Goal: Information Seeking & Learning: Learn about a topic

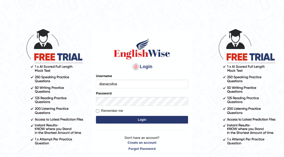
type input "dianacsilva"
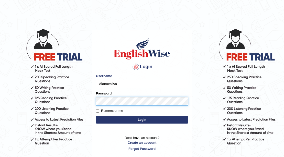
click at [96, 116] on button "Login" at bounding box center [142, 120] width 92 height 8
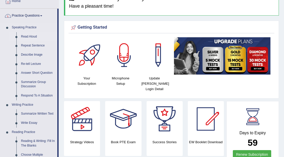
scroll to position [34, 0]
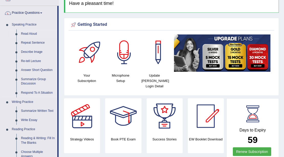
click at [30, 32] on link "Read Aloud" at bounding box center [38, 33] width 39 height 9
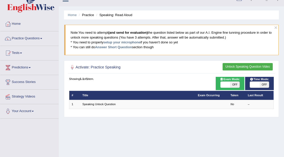
scroll to position [17, 0]
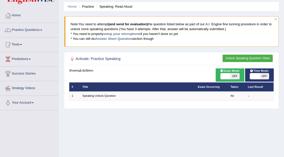
click at [248, 74] on div "ON OFF" at bounding box center [259, 76] width 24 height 7
click at [249, 74] on div "ON OFF" at bounding box center [259, 76] width 24 height 7
click at [254, 76] on span at bounding box center [254, 76] width 9 height 6
checkbox input "true"
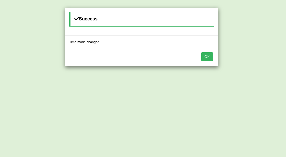
click at [211, 57] on button "OK" at bounding box center [207, 56] width 12 height 9
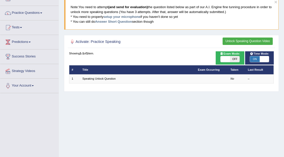
scroll to position [51, 0]
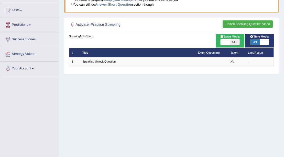
click at [241, 26] on button "Unlock Speaking Question Video" at bounding box center [247, 23] width 50 height 7
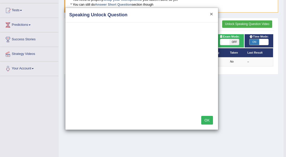
click at [212, 14] on button "×" at bounding box center [211, 13] width 3 height 5
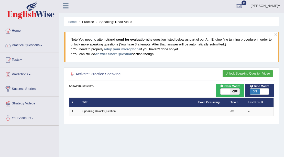
scroll to position [0, 0]
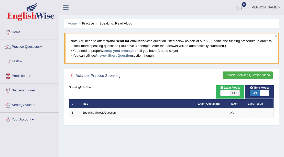
click at [128, 52] on link "setup your microphone" at bounding box center [121, 51] width 37 height 4
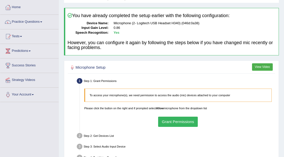
scroll to position [34, 0]
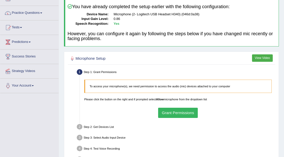
click at [187, 115] on button "Grant Permissions" at bounding box center [178, 113] width 40 height 10
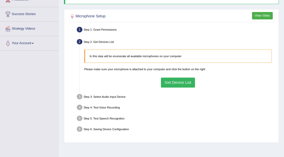
scroll to position [85, 0]
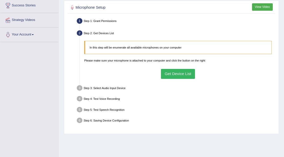
click at [185, 74] on button "Get Device List" at bounding box center [178, 74] width 34 height 10
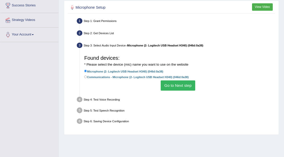
click at [182, 87] on button "Go to Next step" at bounding box center [178, 86] width 35 height 10
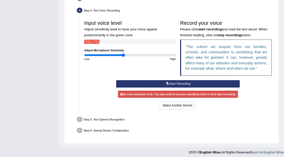
scroll to position [134, 0]
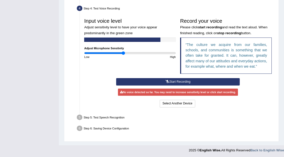
click at [184, 83] on button "Start Recording" at bounding box center [177, 81] width 123 height 7
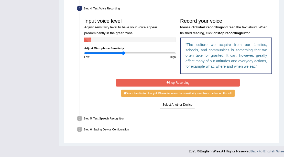
click at [207, 83] on button "Stop Recording" at bounding box center [177, 82] width 123 height 7
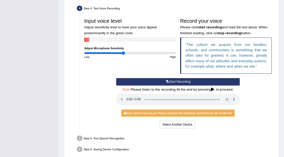
click at [210, 90] on h4 "Note: Please listen to the recording till the end by pressing , to proceed." at bounding box center [177, 90] width 123 height 4
click at [213, 90] on icon at bounding box center [212, 90] width 3 height 4
click at [158, 113] on div "Voice level is too low yet. Please increase the sensitivity level from the bar …" at bounding box center [177, 113] width 113 height 7
click at [219, 120] on div "Start Recording Stop Recording Note: Please listen to the recording till the en…" at bounding box center [178, 103] width 128 height 51
click at [179, 81] on button "Start Recording" at bounding box center [177, 81] width 123 height 7
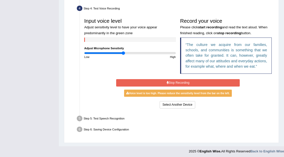
click at [211, 82] on button "Stop Recording" at bounding box center [177, 82] width 123 height 7
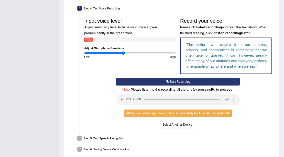
click at [211, 83] on button "Start Recording" at bounding box center [177, 81] width 123 height 7
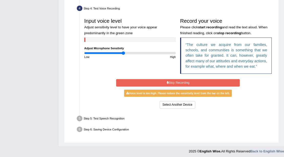
click at [210, 84] on button "Stop Recording" at bounding box center [177, 82] width 123 height 7
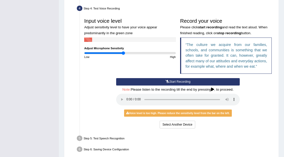
click at [199, 85] on button "Start Recording" at bounding box center [177, 81] width 123 height 7
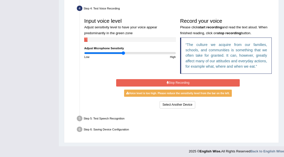
click at [211, 82] on button "Stop Recording" at bounding box center [177, 82] width 123 height 7
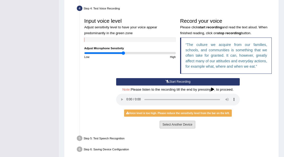
click at [178, 125] on button "Select Another Device" at bounding box center [178, 124] width 36 height 7
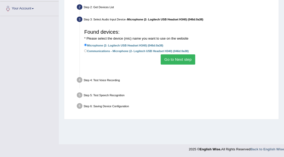
scroll to position [111, 0]
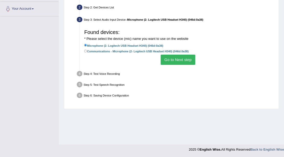
drag, startPoint x: 188, startPoint y: 59, endPoint x: 186, endPoint y: 75, distance: 15.8
click at [188, 59] on button "Go to Next step" at bounding box center [178, 60] width 35 height 10
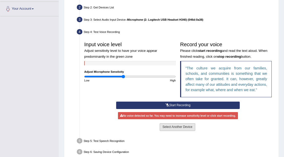
scroll to position [134, 0]
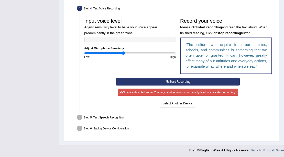
click at [129, 79] on button "Start Recording" at bounding box center [177, 81] width 123 height 7
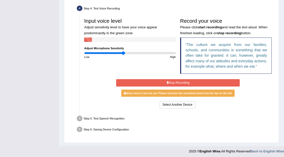
click at [232, 81] on button "Stop Recording" at bounding box center [177, 82] width 123 height 7
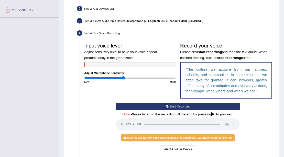
scroll to position [105, 0]
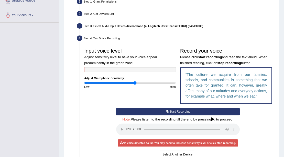
click at [135, 82] on input "range" at bounding box center [130, 83] width 92 height 4
click at [156, 114] on button "Start Recording" at bounding box center [177, 111] width 123 height 7
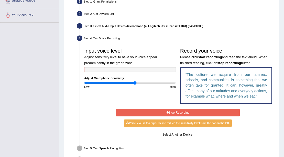
click at [169, 110] on button "Stop Recording" at bounding box center [177, 112] width 123 height 7
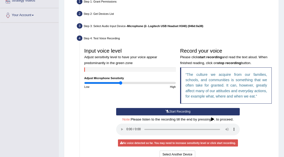
type input "0.8"
click at [120, 81] on input "range" at bounding box center [130, 83] width 92 height 4
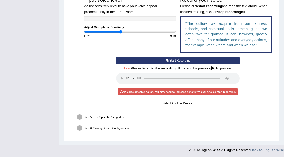
scroll to position [87, 0]
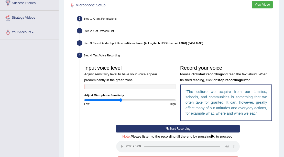
click at [187, 128] on button "Start Recording" at bounding box center [177, 128] width 123 height 7
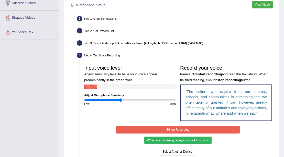
click at [215, 129] on button "Stop Recording" at bounding box center [177, 129] width 123 height 7
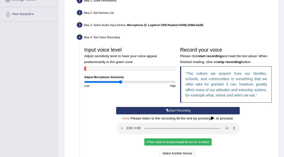
scroll to position [156, 0]
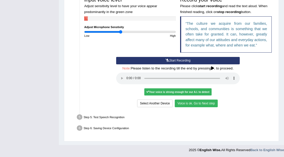
click at [200, 104] on button "Voice is ok. Go to Next step" at bounding box center [196, 103] width 43 height 7
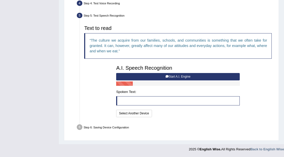
scroll to position [138, 0]
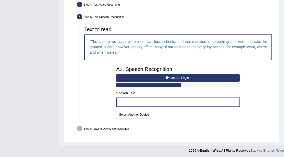
click at [163, 76] on button "Start A.I. Engine" at bounding box center [177, 77] width 123 height 7
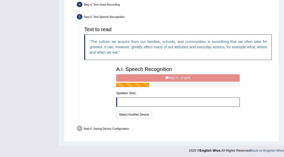
click at [175, 78] on div "A.I. Speech Recognition Start A.I. Engine Stop A.I. Engine Note: Please listen …" at bounding box center [178, 91] width 128 height 55
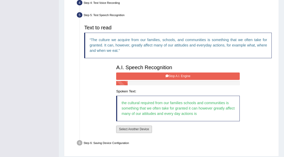
scroll to position [155, 0]
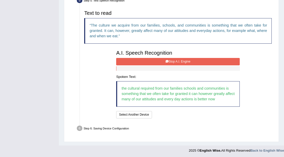
click at [211, 63] on button "Stop A.I. Engine" at bounding box center [177, 61] width 123 height 7
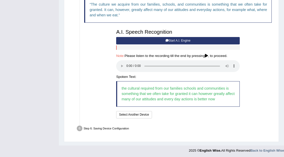
scroll to position [176, 0]
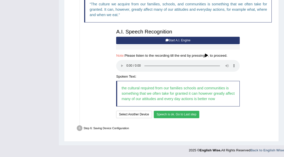
click at [178, 114] on button "Speech is ok. Go to Last step" at bounding box center [177, 114] width 46 height 7
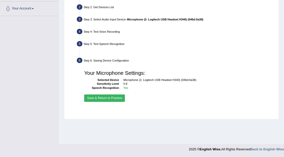
scroll to position [111, 0]
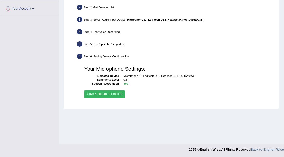
click at [117, 94] on button "Save & Return to Practice" at bounding box center [104, 93] width 41 height 7
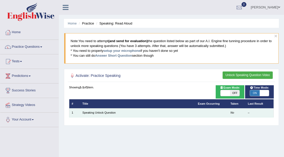
click at [102, 110] on td "Speaking Unlock Question" at bounding box center [137, 112] width 115 height 9
click at [101, 112] on link "Speaking Unlock Question" at bounding box center [98, 112] width 33 height 3
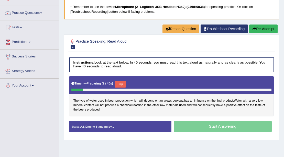
click at [125, 84] on button "Skip" at bounding box center [120, 84] width 11 height 7
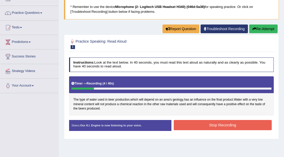
click at [190, 125] on button "Stop Recording" at bounding box center [223, 125] width 98 height 10
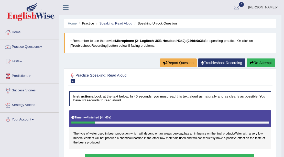
click at [119, 23] on link "Speaking: Read Aloud" at bounding box center [115, 23] width 33 height 4
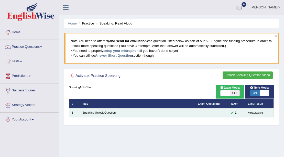
click at [104, 112] on link "Speaking Unlock Question" at bounding box center [98, 112] width 33 height 3
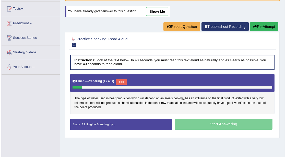
scroll to position [51, 0]
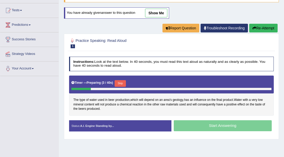
click at [121, 83] on button "Skip" at bounding box center [120, 83] width 11 height 7
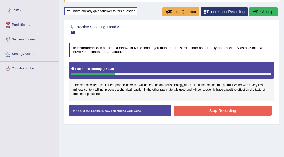
click at [199, 109] on button "Stop Recording" at bounding box center [223, 111] width 98 height 10
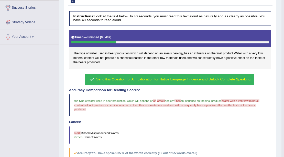
scroll to position [121, 0]
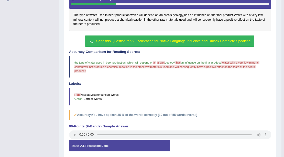
click at [221, 42] on button "Send this Question for A.I. calibration for Native Language Influence and Unloc…" at bounding box center [169, 42] width 169 height 12
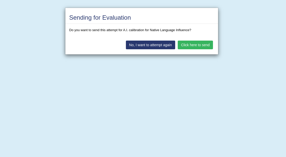
click at [197, 46] on button "Click here to send" at bounding box center [195, 45] width 35 height 9
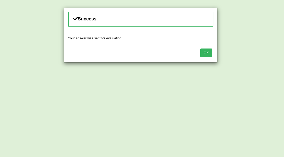
click at [209, 54] on button "OK" at bounding box center [206, 53] width 12 height 9
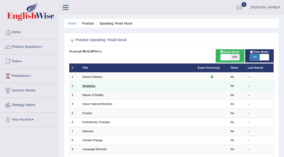
click at [89, 85] on link "Meditation" at bounding box center [88, 85] width 13 height 3
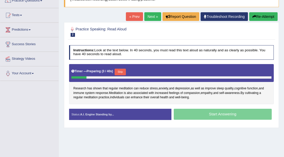
scroll to position [51, 0]
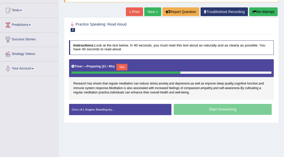
click at [119, 67] on button "Skip" at bounding box center [121, 67] width 11 height 7
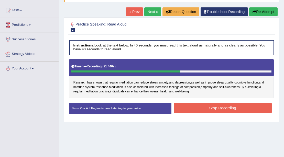
click at [187, 105] on button "Stop Recording" at bounding box center [223, 108] width 98 height 10
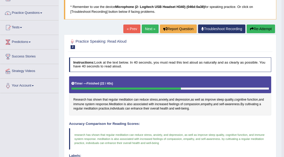
scroll to position [0, 0]
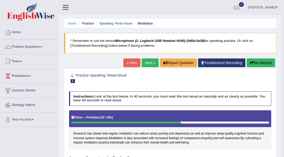
click at [147, 61] on link "Next »" at bounding box center [150, 63] width 17 height 9
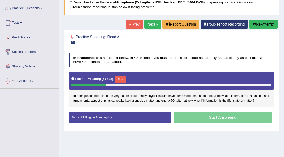
scroll to position [51, 0]
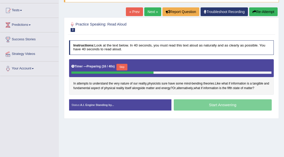
click at [122, 64] on button "Skip" at bounding box center [121, 67] width 11 height 7
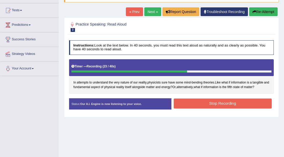
click at [224, 101] on button "Stop Recording" at bounding box center [223, 104] width 98 height 10
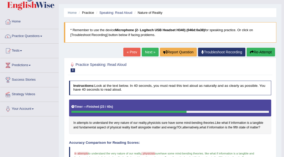
scroll to position [6, 0]
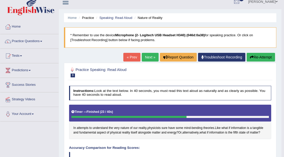
click at [151, 58] on link "Next »" at bounding box center [150, 57] width 17 height 9
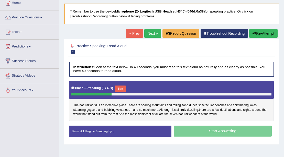
scroll to position [34, 0]
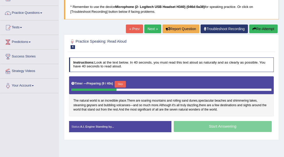
click at [119, 81] on button "Skip" at bounding box center [120, 84] width 11 height 7
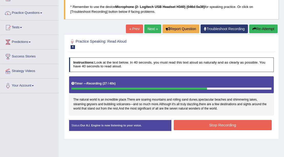
click at [205, 122] on button "Stop Recording" at bounding box center [223, 125] width 98 height 10
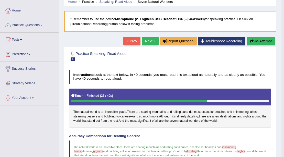
scroll to position [0, 0]
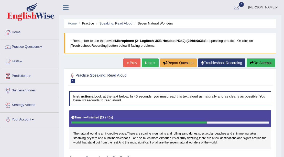
click at [151, 65] on link "Next »" at bounding box center [150, 63] width 17 height 9
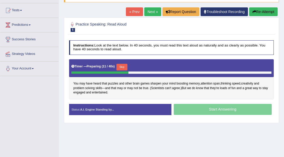
click at [126, 67] on button "Skip" at bounding box center [121, 67] width 11 height 7
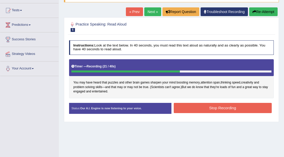
click at [201, 104] on button "Stop Recording" at bounding box center [223, 108] width 98 height 10
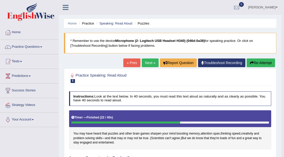
click at [146, 60] on link "Next »" at bounding box center [150, 63] width 17 height 9
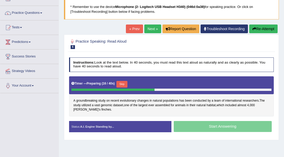
click at [127, 84] on button "Skip" at bounding box center [121, 84] width 11 height 7
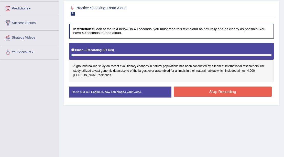
scroll to position [68, 0]
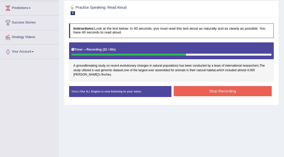
click at [194, 86] on button "Stop Recording" at bounding box center [223, 91] width 98 height 10
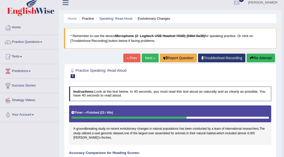
scroll to position [0, 0]
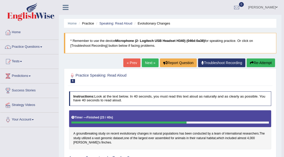
click at [150, 62] on link "Next »" at bounding box center [150, 63] width 17 height 9
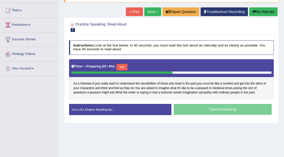
click at [121, 64] on button "Skip" at bounding box center [121, 67] width 11 height 7
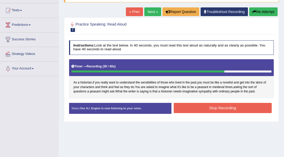
click at [196, 107] on button "Stop Recording" at bounding box center [223, 108] width 98 height 10
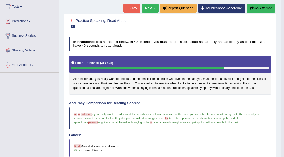
scroll to position [34, 0]
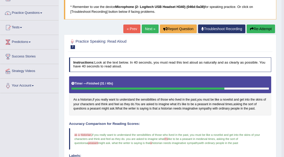
click at [148, 28] on link "Next »" at bounding box center [150, 29] width 17 height 9
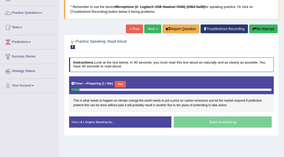
click at [124, 86] on button "Skip" at bounding box center [120, 84] width 11 height 7
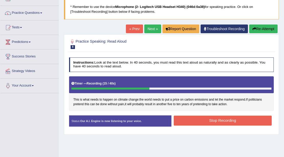
click at [226, 122] on button "Stop Recording" at bounding box center [223, 121] width 98 height 10
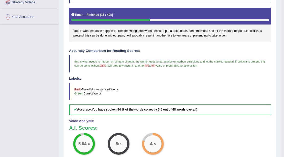
scroll to position [51, 0]
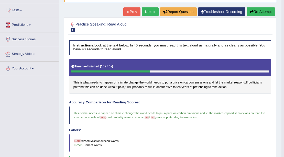
click at [148, 14] on link "Next »" at bounding box center [150, 11] width 17 height 9
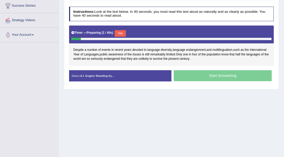
scroll to position [85, 0]
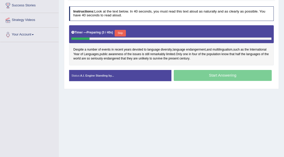
click at [122, 33] on button "Skip" at bounding box center [120, 33] width 11 height 7
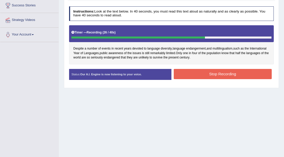
click at [185, 73] on button "Stop Recording" at bounding box center [223, 74] width 98 height 10
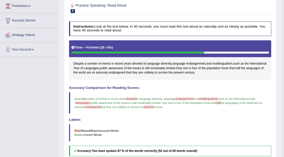
scroll to position [48, 0]
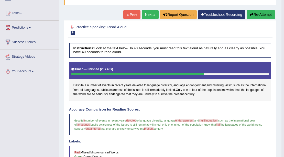
click at [154, 16] on link "Next »" at bounding box center [150, 14] width 17 height 9
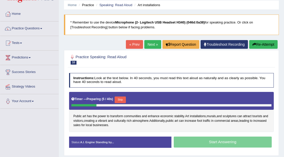
scroll to position [51, 0]
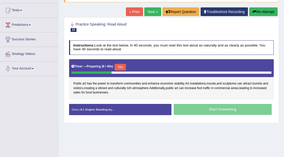
click at [124, 67] on button "Skip" at bounding box center [120, 67] width 11 height 7
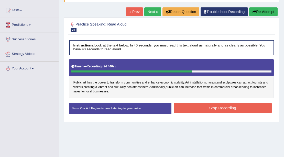
click at [207, 110] on button "Stop Recording" at bounding box center [223, 108] width 98 height 10
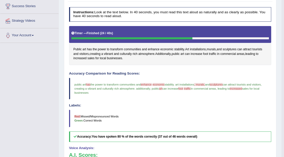
scroll to position [34, 0]
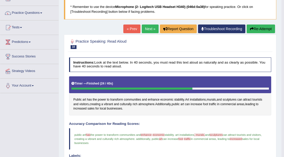
click at [148, 28] on link "Next »" at bounding box center [150, 29] width 17 height 9
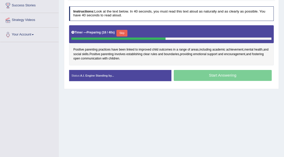
click at [123, 32] on button "Skip" at bounding box center [121, 33] width 11 height 7
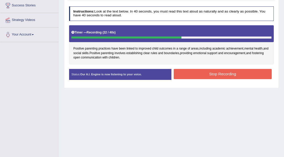
click at [197, 72] on button "Stop Recording" at bounding box center [223, 74] width 98 height 10
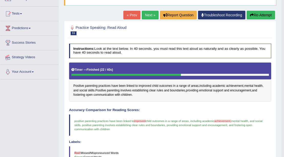
scroll to position [14, 0]
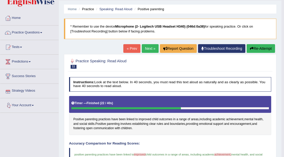
click at [142, 47] on link "Next »" at bounding box center [150, 48] width 17 height 9
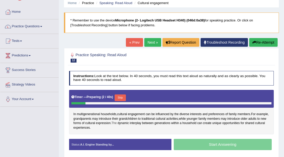
scroll to position [51, 0]
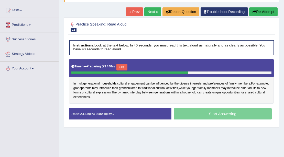
click at [122, 66] on button "Skip" at bounding box center [121, 67] width 11 height 7
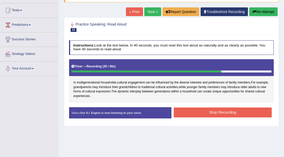
click at [206, 114] on button "Stop Recording" at bounding box center [223, 113] width 98 height 10
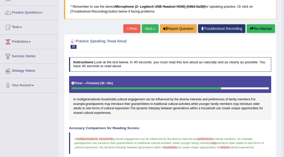
scroll to position [34, 0]
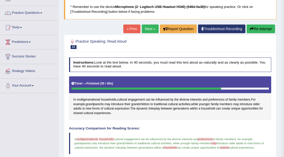
click at [149, 30] on link "Next »" at bounding box center [150, 29] width 17 height 9
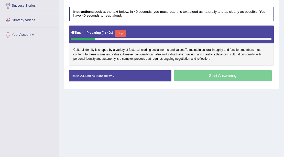
scroll to position [85, 0]
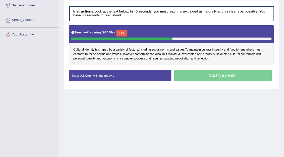
click at [124, 31] on button "Skip" at bounding box center [121, 33] width 11 height 7
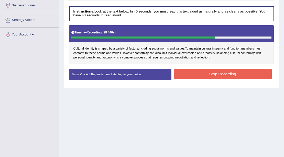
click at [231, 75] on button "Stop Recording" at bounding box center [223, 74] width 98 height 10
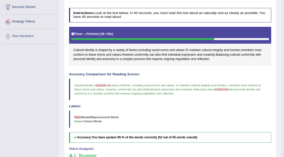
scroll to position [48, 0]
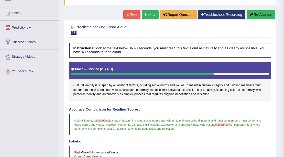
click at [150, 15] on link "Next »" at bounding box center [150, 14] width 17 height 9
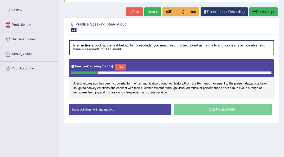
click at [125, 66] on button "Skip" at bounding box center [120, 67] width 11 height 7
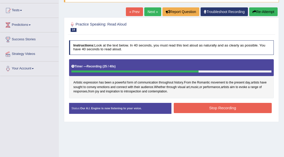
click at [218, 106] on button "Stop Recording" at bounding box center [223, 108] width 98 height 10
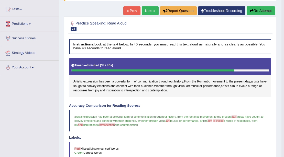
scroll to position [51, 0]
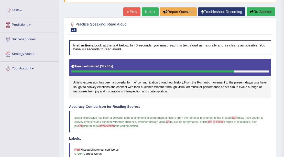
click at [150, 9] on link "Next »" at bounding box center [150, 11] width 17 height 9
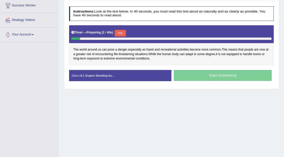
click at [122, 31] on button "Skip" at bounding box center [120, 33] width 11 height 7
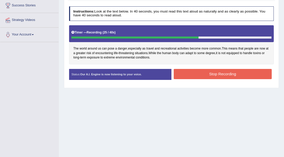
click at [194, 71] on button "Stop Recording" at bounding box center [223, 74] width 98 height 10
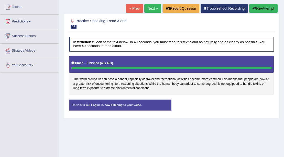
scroll to position [51, 0]
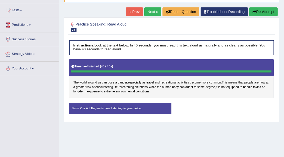
click at [125, 110] on div "Status: Our A.I. Engine is now listening to your voice." at bounding box center [120, 108] width 102 height 11
click at [147, 12] on link "Next »" at bounding box center [152, 11] width 17 height 9
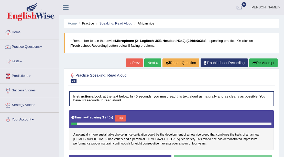
click at [129, 64] on link "« Prev" at bounding box center [134, 63] width 17 height 9
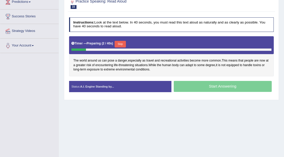
scroll to position [68, 0]
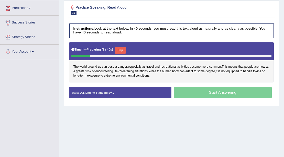
click at [119, 49] on button "Skip" at bounding box center [120, 50] width 11 height 7
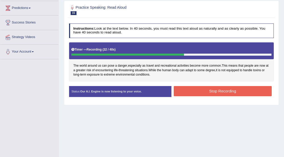
click at [196, 89] on button "Stop Recording" at bounding box center [223, 91] width 98 height 10
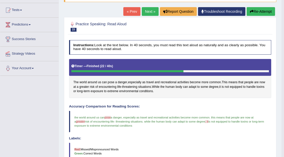
scroll to position [51, 0]
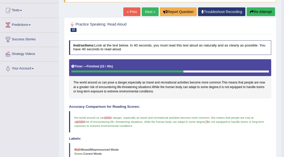
click at [153, 7] on link "Next »" at bounding box center [150, 11] width 17 height 9
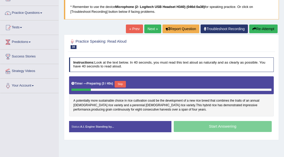
click at [124, 86] on button "Skip" at bounding box center [120, 84] width 11 height 7
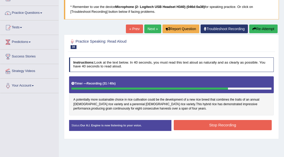
click at [185, 122] on button "Stop Recording" at bounding box center [223, 125] width 98 height 10
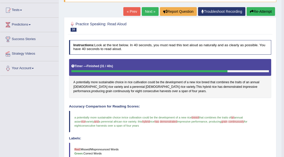
scroll to position [51, 0]
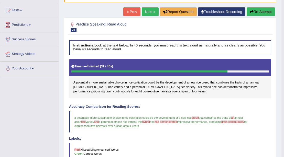
click at [252, 8] on button "Re-Attempt" at bounding box center [260, 11] width 28 height 9
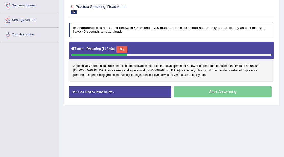
click at [120, 48] on button "Skip" at bounding box center [121, 49] width 11 height 7
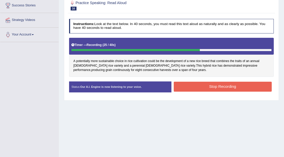
click at [204, 87] on button "Stop Recording" at bounding box center [223, 87] width 98 height 10
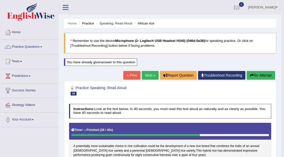
click at [156, 76] on div "« Prev Next » Report Question Troubleshoot Recording Re-Attempt" at bounding box center [199, 76] width 153 height 10
click at [152, 77] on link "Next »" at bounding box center [150, 75] width 17 height 9
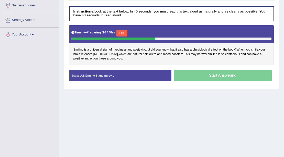
click at [202, 75] on div "Start Answering" at bounding box center [222, 76] width 102 height 12
click at [123, 34] on button "Skip" at bounding box center [121, 33] width 11 height 7
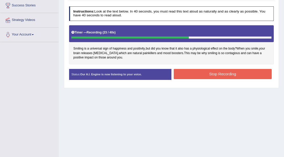
click at [198, 75] on button "Stop Recording" at bounding box center [223, 74] width 98 height 10
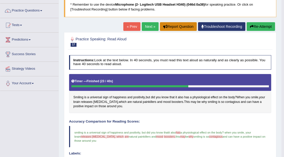
scroll to position [31, 0]
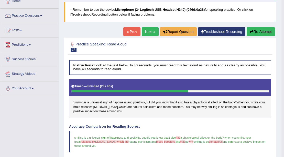
click at [150, 31] on link "Next »" at bounding box center [150, 31] width 17 height 9
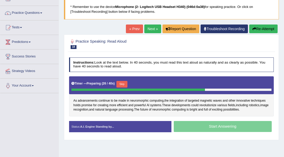
click at [123, 81] on button "Skip" at bounding box center [121, 84] width 11 height 7
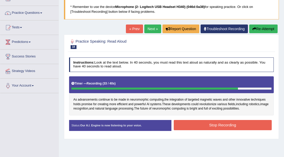
click at [207, 126] on button "Stop Recording" at bounding box center [223, 125] width 98 height 10
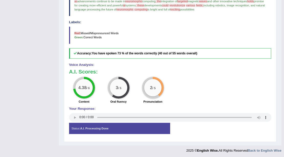
scroll to position [48, 0]
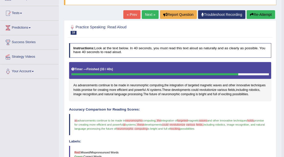
click at [252, 16] on button "Re-Attempt" at bounding box center [260, 14] width 28 height 9
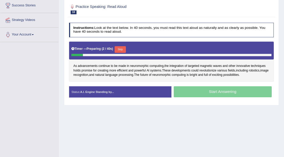
click at [122, 46] on button "Skip" at bounding box center [120, 49] width 11 height 7
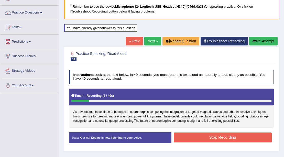
scroll to position [34, 0]
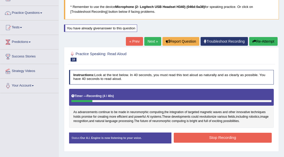
click at [255, 39] on button "Re-Attempt" at bounding box center [263, 41] width 28 height 9
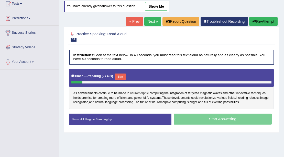
scroll to position [102, 0]
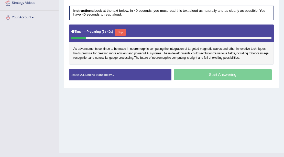
click at [123, 32] on button "Skip" at bounding box center [120, 32] width 11 height 7
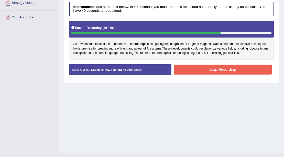
click at [254, 69] on button "Stop Recording" at bounding box center [223, 70] width 98 height 10
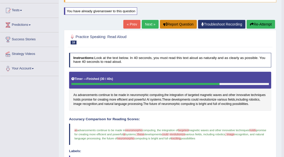
scroll to position [51, 0]
click at [151, 21] on link "Next »" at bounding box center [150, 24] width 17 height 9
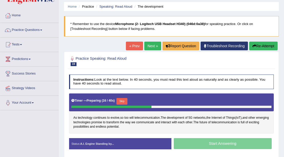
scroll to position [34, 0]
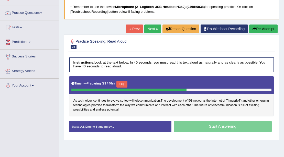
click at [122, 84] on button "Skip" at bounding box center [121, 84] width 11 height 7
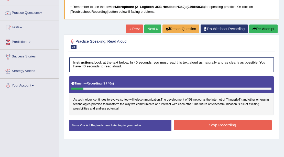
click at [263, 29] on button "Re-Attempt" at bounding box center [263, 29] width 28 height 9
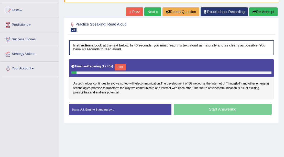
click at [120, 64] on button "Skip" at bounding box center [120, 67] width 11 height 7
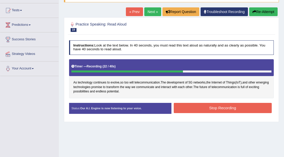
click at [211, 104] on button "Stop Recording" at bounding box center [223, 108] width 98 height 10
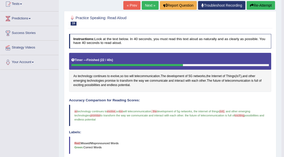
scroll to position [51, 0]
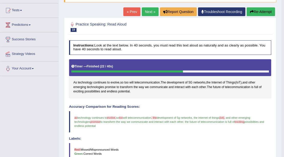
click at [146, 9] on link "Next »" at bounding box center [150, 11] width 17 height 9
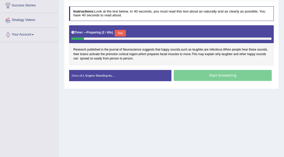
scroll to position [43, 0]
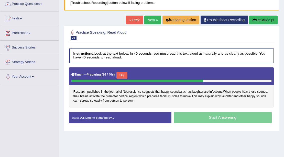
click at [126, 76] on button "Skip" at bounding box center [121, 75] width 11 height 7
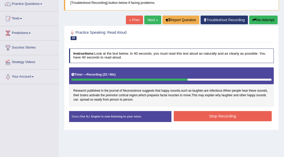
click at [206, 119] on button "Stop Recording" at bounding box center [223, 116] width 98 height 10
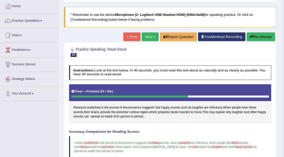
scroll to position [26, 0]
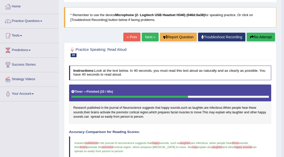
click at [256, 38] on button "Re-Attempt" at bounding box center [260, 37] width 28 height 9
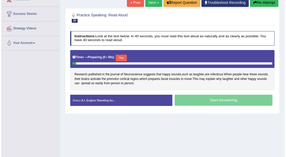
scroll to position [77, 0]
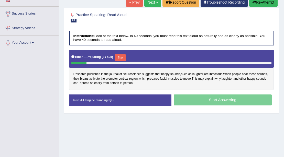
click at [122, 55] on button "Skip" at bounding box center [120, 57] width 11 height 7
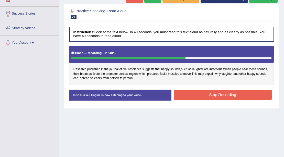
click at [217, 90] on button "Stop Recording" at bounding box center [223, 95] width 98 height 10
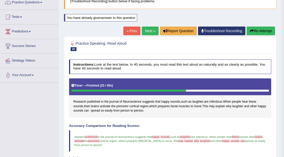
scroll to position [43, 0]
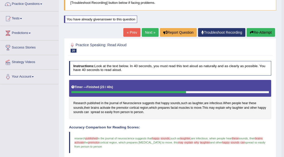
click at [142, 30] on link "Next »" at bounding box center [150, 32] width 17 height 9
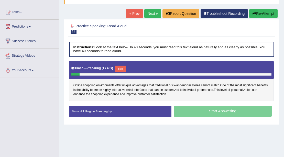
scroll to position [68, 0]
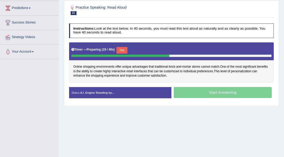
click at [121, 47] on button "Skip" at bounding box center [121, 50] width 11 height 7
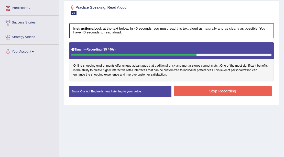
click at [199, 93] on button "Stop Recording" at bounding box center [223, 91] width 98 height 10
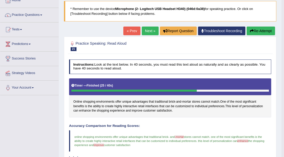
scroll to position [31, 0]
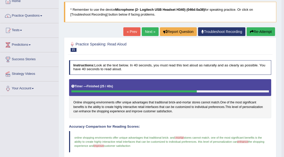
click at [143, 33] on link "Next »" at bounding box center [150, 31] width 17 height 9
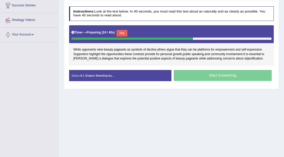
click at [126, 32] on button "Skip" at bounding box center [121, 33] width 11 height 7
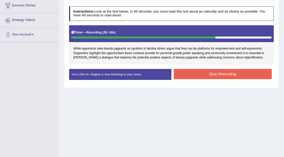
click at [225, 76] on button "Stop Recording" at bounding box center [223, 74] width 98 height 10
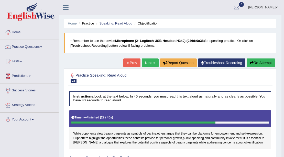
click at [152, 59] on link "Next »" at bounding box center [150, 63] width 17 height 9
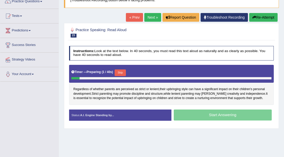
scroll to position [68, 0]
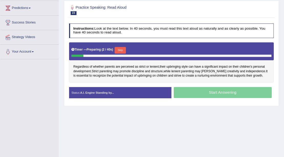
click at [120, 51] on button "Skip" at bounding box center [120, 50] width 11 height 7
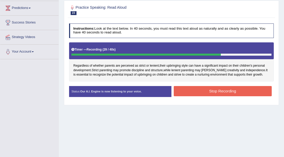
click at [232, 89] on button "Stop Recording" at bounding box center [223, 91] width 98 height 10
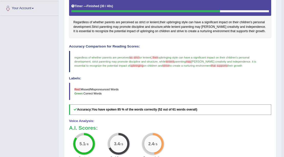
scroll to position [99, 0]
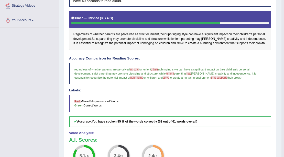
click at [176, 42] on span "strive" at bounding box center [179, 43] width 7 height 5
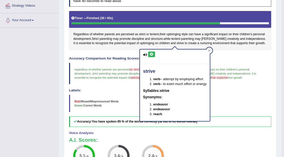
click at [145, 56] on icon at bounding box center [145, 54] width 4 height 3
click at [152, 52] on button at bounding box center [151, 55] width 7 height 6
click at [151, 55] on icon at bounding box center [152, 54] width 4 height 3
click at [209, 49] on div at bounding box center [209, 51] width 6 height 6
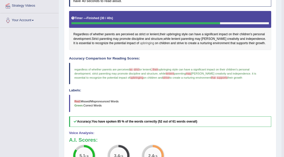
click at [140, 43] on span "upbringing" at bounding box center [147, 43] width 14 height 5
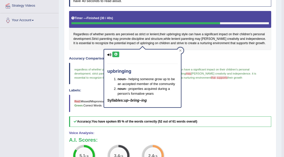
click at [116, 56] on button at bounding box center [115, 55] width 7 height 6
click at [115, 53] on icon at bounding box center [116, 54] width 4 height 3
click at [180, 50] on icon at bounding box center [180, 50] width 3 height 3
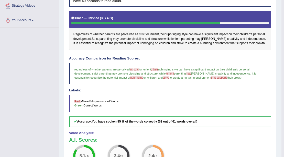
click at [142, 34] on span "strict" at bounding box center [142, 34] width 6 height 5
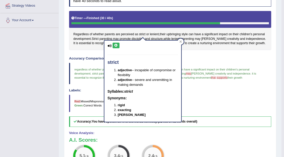
click at [115, 46] on icon at bounding box center [116, 45] width 4 height 3
click at [186, 49] on div "Regardless of whether parents are perceived as strict or lenient , their upbrin…" at bounding box center [170, 30] width 202 height 39
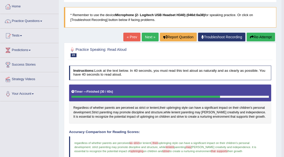
scroll to position [14, 0]
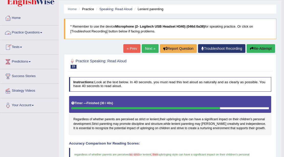
click at [33, 30] on link "Practice Questions" at bounding box center [29, 32] width 58 height 13
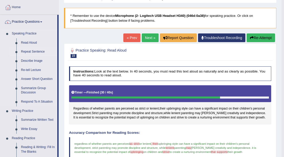
scroll to position [31, 0]
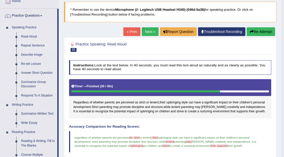
click at [36, 46] on link "Repeat Sentence" at bounding box center [38, 45] width 39 height 9
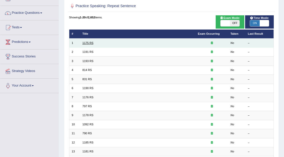
click at [84, 42] on link "1175 RS" at bounding box center [87, 42] width 11 height 3
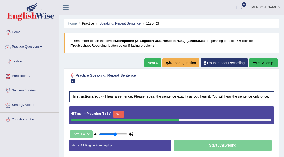
click at [118, 113] on button "Skip" at bounding box center [118, 114] width 11 height 7
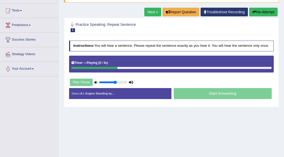
scroll to position [51, 0]
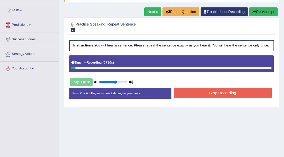
click at [180, 93] on button "Stop Recording" at bounding box center [223, 93] width 98 height 10
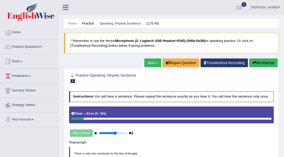
scroll to position [0, 0]
click at [36, 48] on link "Practice Questions" at bounding box center [29, 46] width 58 height 13
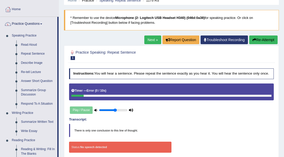
scroll to position [17, 0]
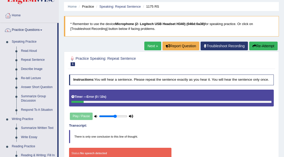
click at [261, 45] on button "Re-Attempt" at bounding box center [263, 46] width 28 height 9
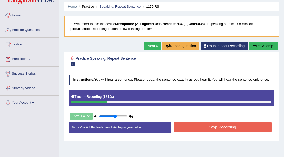
click at [179, 130] on button "Stop Recording" at bounding box center [223, 127] width 98 height 10
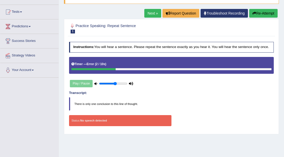
scroll to position [51, 0]
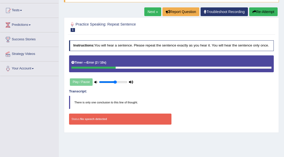
click at [151, 12] on link "Next »" at bounding box center [152, 11] width 17 height 9
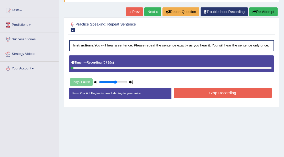
scroll to position [34, 0]
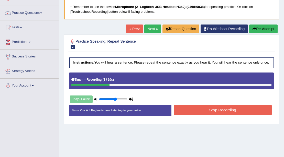
click at [225, 107] on button "Stop Recording" at bounding box center [223, 110] width 98 height 10
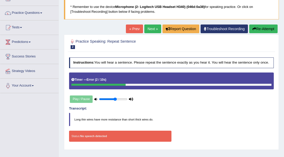
click at [256, 26] on button "Re-Attempt" at bounding box center [263, 29] width 28 height 9
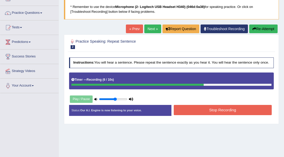
click at [224, 112] on button "Stop Recording" at bounding box center [223, 110] width 98 height 10
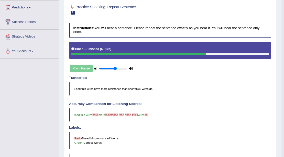
scroll to position [4, 0]
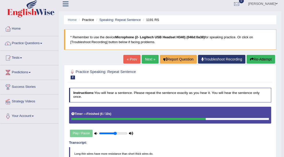
click at [150, 59] on link "Next »" at bounding box center [150, 59] width 17 height 9
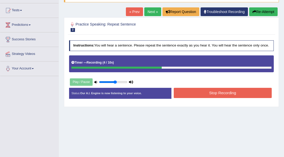
click at [269, 9] on button "Re-Attempt" at bounding box center [263, 11] width 28 height 9
click at [201, 89] on button "Stop Recording" at bounding box center [223, 93] width 98 height 10
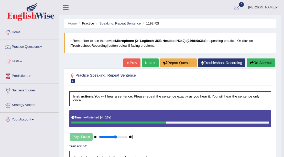
click at [260, 65] on button "Re-Attempt" at bounding box center [260, 63] width 28 height 9
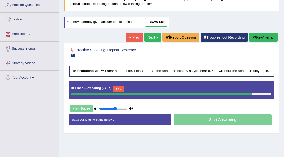
scroll to position [51, 0]
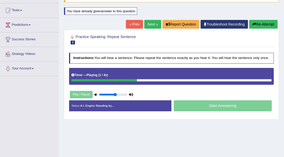
click at [151, 25] on link "Next »" at bounding box center [152, 24] width 17 height 9
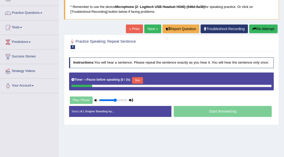
click at [260, 26] on button "Re-Attempt" at bounding box center [263, 29] width 28 height 9
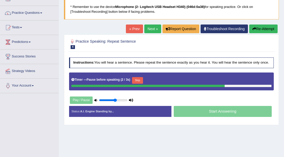
click at [256, 27] on button "Re-Attempt" at bounding box center [263, 29] width 28 height 9
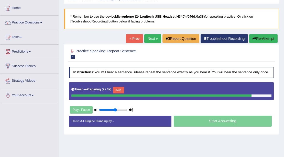
scroll to position [34, 0]
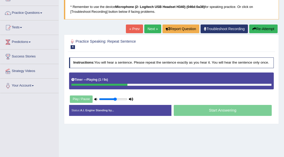
click at [253, 28] on icon "button" at bounding box center [254, 29] width 4 height 4
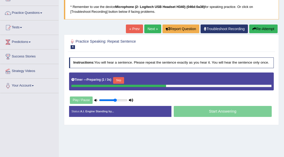
scroll to position [17, 0]
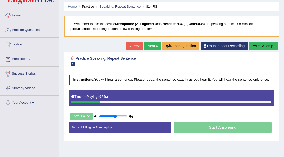
click at [87, 117] on div "Play / Pause" at bounding box center [101, 116] width 65 height 11
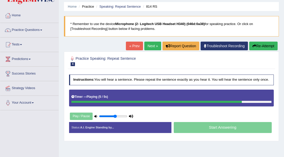
click at [135, 44] on link "« Prev" at bounding box center [134, 46] width 17 height 9
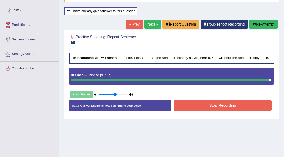
click at [155, 22] on link "Next »" at bounding box center [152, 24] width 17 height 9
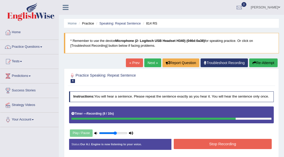
click at [246, 144] on button "Stop Recording" at bounding box center [223, 144] width 98 height 10
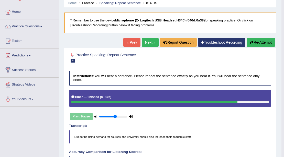
scroll to position [17, 0]
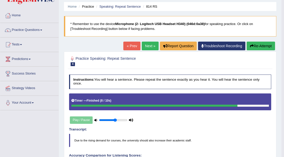
click at [144, 43] on link "Next »" at bounding box center [150, 46] width 17 height 9
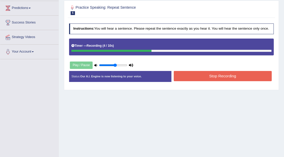
click at [209, 74] on button "Stop Recording" at bounding box center [223, 76] width 98 height 10
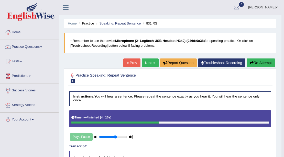
click at [150, 65] on link "Next »" at bounding box center [150, 63] width 17 height 9
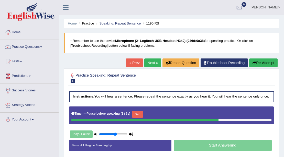
click at [254, 61] on icon "button" at bounding box center [254, 63] width 4 height 4
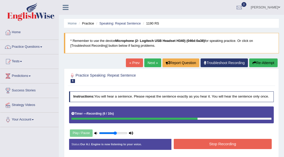
click at [246, 143] on button "Stop Recording" at bounding box center [223, 144] width 98 height 10
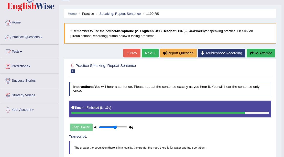
scroll to position [4, 0]
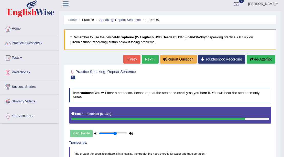
drag, startPoint x: 144, startPoint y: 58, endPoint x: 141, endPoint y: 58, distance: 3.1
click at [144, 58] on link "Next »" at bounding box center [150, 59] width 17 height 9
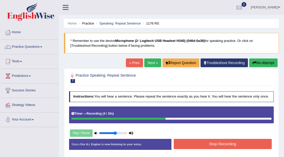
click at [251, 61] on button "Re-Attempt" at bounding box center [263, 63] width 28 height 9
click at [262, 142] on button "Stop Recording" at bounding box center [223, 144] width 98 height 10
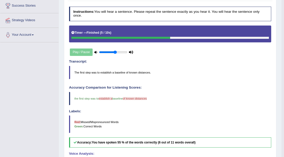
scroll to position [55, 0]
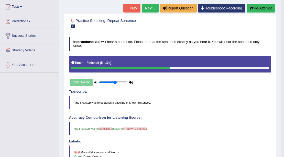
click at [152, 8] on link "Next »" at bounding box center [150, 8] width 17 height 9
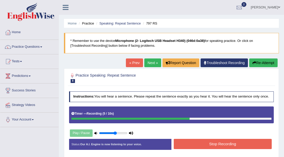
click at [190, 145] on button "Stop Recording" at bounding box center [223, 144] width 98 height 10
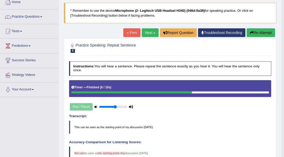
scroll to position [51, 0]
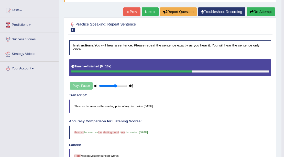
click at [152, 11] on link "Next »" at bounding box center [150, 11] width 17 height 9
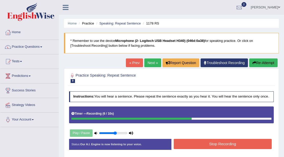
click at [190, 148] on div "Stop Recording" at bounding box center [222, 144] width 102 height 11
click at [191, 148] on button "Stop Recording" at bounding box center [223, 144] width 98 height 10
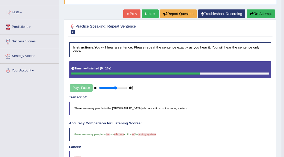
scroll to position [51, 0]
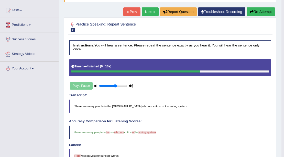
click at [250, 16] on div "« Prev Next » Report Question Troubleshoot Recording Re-Attempt" at bounding box center [199, 12] width 153 height 10
click at [250, 15] on button "Re-Attempt" at bounding box center [260, 11] width 28 height 9
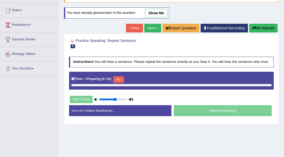
click at [120, 79] on button "Skip" at bounding box center [118, 79] width 11 height 7
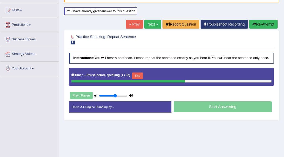
click at [130, 74] on b ")" at bounding box center [129, 75] width 1 height 4
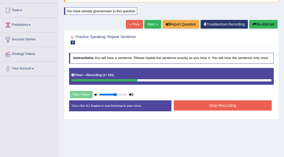
click at [180, 104] on button "Stop Recording" at bounding box center [223, 105] width 98 height 10
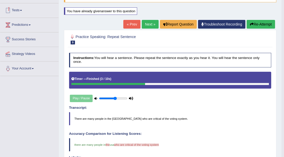
click at [153, 22] on link "Next »" at bounding box center [150, 24] width 17 height 9
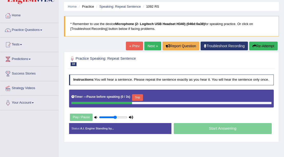
click at [135, 96] on button "Skip" at bounding box center [137, 97] width 11 height 7
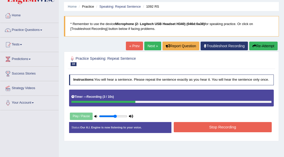
click at [191, 125] on button "Stop Recording" at bounding box center [223, 127] width 98 height 10
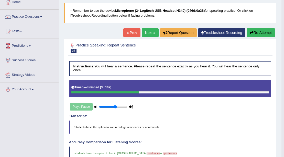
scroll to position [17, 0]
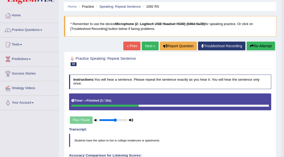
click at [259, 45] on button "Re-Attempt" at bounding box center [260, 46] width 28 height 9
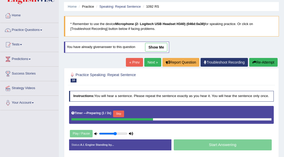
scroll to position [102, 0]
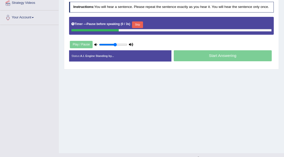
click at [140, 24] on button "Skip" at bounding box center [137, 24] width 11 height 7
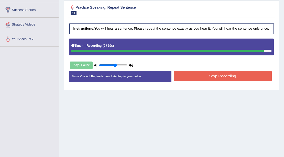
scroll to position [34, 0]
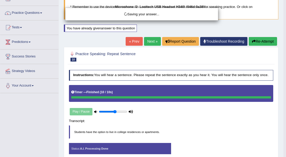
click at [268, 38] on div "Saving your answer..." at bounding box center [143, 78] width 286 height 157
click at [269, 41] on div "Saving your answer..." at bounding box center [143, 78] width 286 height 157
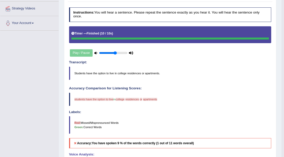
scroll to position [51, 0]
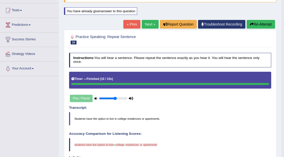
click at [267, 26] on button "Re-Attempt" at bounding box center [260, 24] width 28 height 9
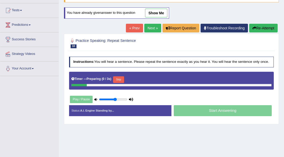
scroll to position [51, 0]
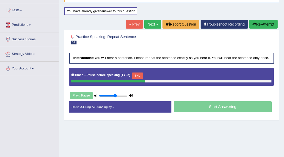
click at [141, 75] on div "Timer — Pause before speaking ( 1 / 3s ) Skip" at bounding box center [171, 76] width 200 height 9
click at [141, 75] on button "Skip" at bounding box center [137, 76] width 11 height 7
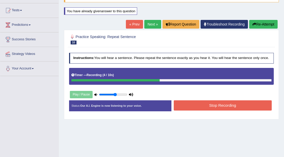
click at [233, 105] on button "Stop Recording" at bounding box center [223, 105] width 98 height 10
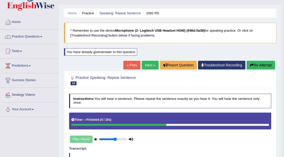
scroll to position [0, 0]
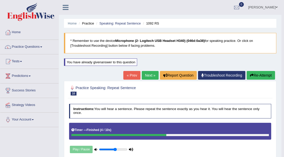
click at [146, 76] on link "Next »" at bounding box center [150, 75] width 17 height 9
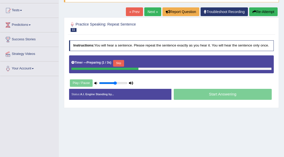
scroll to position [51, 0]
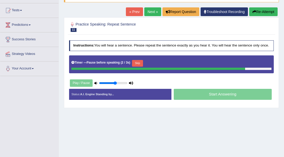
click at [259, 10] on button "Re-Attempt" at bounding box center [263, 11] width 28 height 9
click at [134, 62] on button "Skip" at bounding box center [137, 63] width 11 height 7
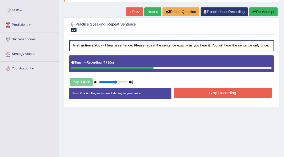
click at [210, 90] on button "Stop Recording" at bounding box center [223, 93] width 98 height 10
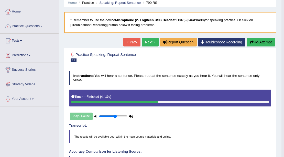
scroll to position [20, 0]
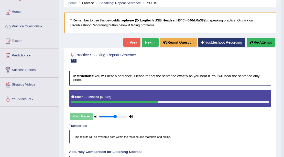
click at [150, 42] on link "Next »" at bounding box center [150, 42] width 17 height 9
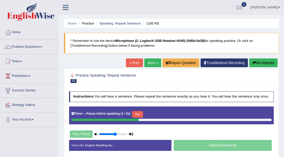
click at [133, 110] on div "Timer — Pause before speaking ( 1 / 3s ) Skip" at bounding box center [171, 114] width 200 height 9
click at [141, 113] on button "Skip" at bounding box center [137, 114] width 11 height 7
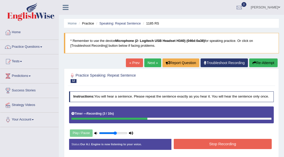
click at [266, 64] on button "Re-Attempt" at bounding box center [263, 63] width 28 height 9
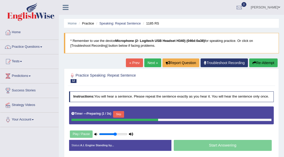
click at [117, 111] on button "Skip" at bounding box center [118, 114] width 11 height 7
click at [135, 111] on button "Skip" at bounding box center [137, 114] width 11 height 7
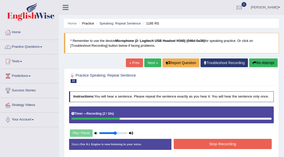
click at [197, 146] on button "Stop Recording" at bounding box center [223, 144] width 98 height 10
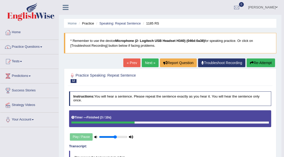
click at [152, 65] on link "Next »" at bounding box center [150, 63] width 17 height 9
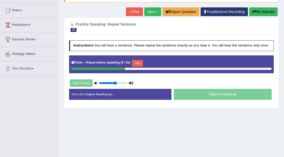
click at [135, 64] on button "Skip" at bounding box center [137, 63] width 11 height 7
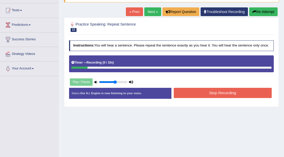
click at [273, 14] on button "Re-Attempt" at bounding box center [263, 11] width 28 height 9
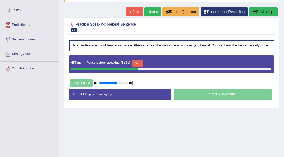
click at [259, 12] on button "Re-Attempt" at bounding box center [263, 11] width 28 height 9
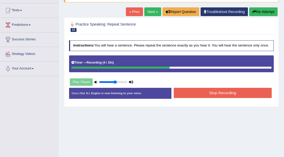
click at [192, 94] on button "Stop Recording" at bounding box center [223, 93] width 98 height 10
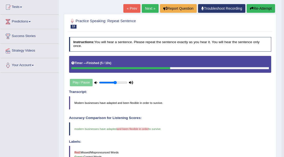
scroll to position [51, 0]
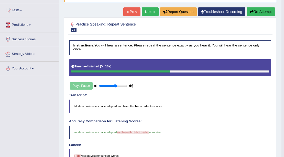
click at [146, 9] on link "Next »" at bounding box center [150, 11] width 17 height 9
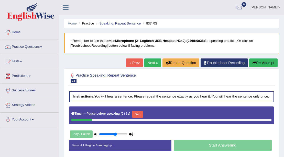
click at [263, 61] on button "Re-Attempt" at bounding box center [263, 63] width 28 height 9
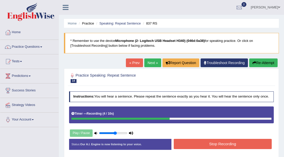
click at [194, 142] on button "Stop Recording" at bounding box center [223, 144] width 98 height 10
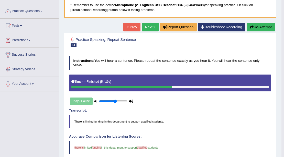
scroll to position [34, 0]
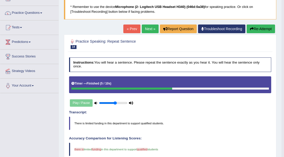
click at [147, 29] on link "Next »" at bounding box center [150, 29] width 17 height 9
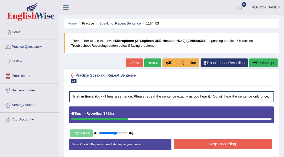
click at [265, 64] on button "Re-Attempt" at bounding box center [263, 63] width 28 height 9
click at [264, 60] on button "Re-Attempt" at bounding box center [263, 63] width 28 height 9
click at [249, 143] on button "Stop Recording" at bounding box center [223, 144] width 98 height 10
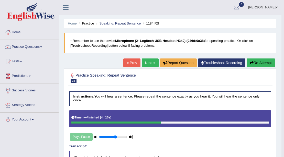
click at [279, 134] on div "Home Practice Speaking: Repeat Sentence 1184 RS * Remember to use the device Mi…" at bounding box center [170, 160] width 222 height 320
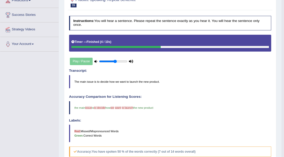
scroll to position [38, 0]
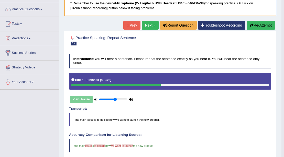
click at [148, 25] on link "Next »" at bounding box center [150, 25] width 17 height 9
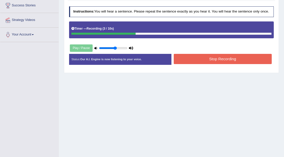
scroll to position [51, 0]
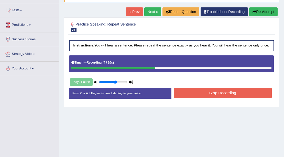
click at [267, 12] on button "Re-Attempt" at bounding box center [263, 11] width 28 height 9
click at [266, 10] on button "Re-Attempt" at bounding box center [263, 11] width 28 height 9
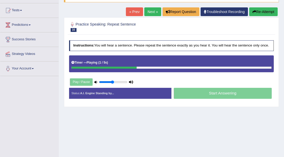
drag, startPoint x: 111, startPoint y: 81, endPoint x: 115, endPoint y: 82, distance: 3.3
click at [113, 82] on input "range" at bounding box center [113, 83] width 28 height 4
drag, startPoint x: 115, startPoint y: 82, endPoint x: 133, endPoint y: 85, distance: 18.2
type input "1"
click at [127, 84] on input "range" at bounding box center [113, 83] width 28 height 4
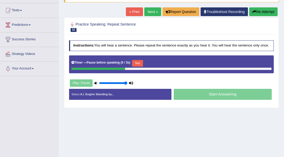
click at [134, 64] on button "Skip" at bounding box center [137, 63] width 11 height 7
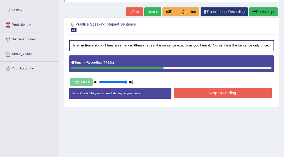
click at [274, 15] on button "Re-Attempt" at bounding box center [263, 11] width 28 height 9
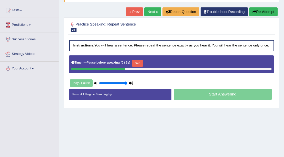
click at [137, 63] on button "Skip" at bounding box center [137, 63] width 11 height 7
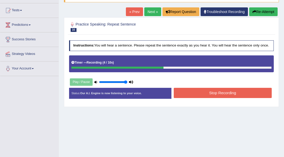
click at [216, 96] on button "Stop Recording" at bounding box center [223, 93] width 98 height 10
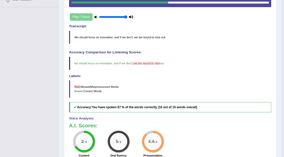
scroll to position [20, 0]
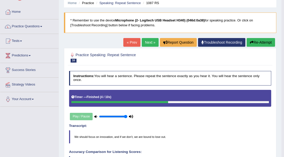
click at [153, 40] on link "Next »" at bounding box center [150, 42] width 17 height 9
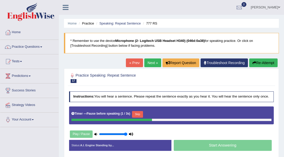
click at [139, 114] on button "Skip" at bounding box center [137, 114] width 11 height 7
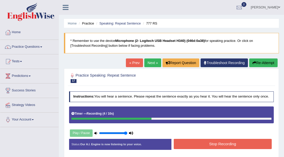
click at [242, 144] on button "Stop Recording" at bounding box center [223, 144] width 98 height 10
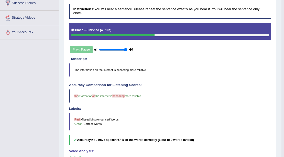
scroll to position [51, 0]
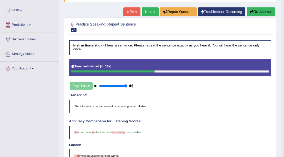
click at [152, 11] on link "Next »" at bounding box center [150, 11] width 17 height 9
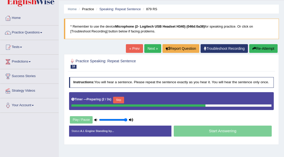
scroll to position [34, 0]
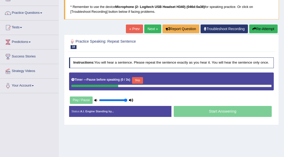
click at [135, 79] on button "Skip" at bounding box center [137, 80] width 11 height 7
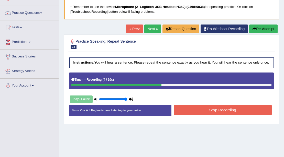
click at [256, 108] on button "Stop Recording" at bounding box center [223, 110] width 98 height 10
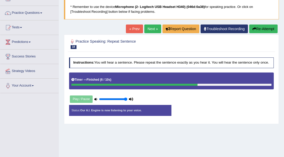
click at [260, 30] on button "Re-Attempt" at bounding box center [263, 29] width 28 height 9
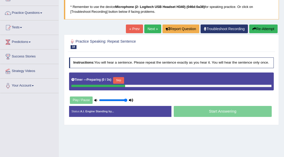
click at [116, 81] on button "Skip" at bounding box center [118, 80] width 11 height 7
click at [138, 79] on button "Skip" at bounding box center [137, 80] width 11 height 7
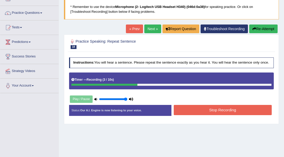
click at [211, 107] on button "Stop Recording" at bounding box center [223, 110] width 98 height 10
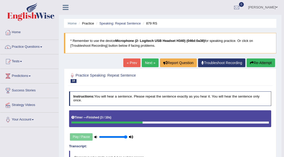
click at [147, 64] on link "Next »" at bounding box center [150, 63] width 17 height 9
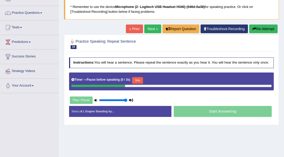
click at [139, 79] on button "Skip" at bounding box center [137, 80] width 11 height 7
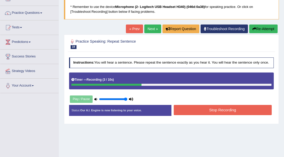
click at [221, 105] on button "Stop Recording" at bounding box center [223, 110] width 98 height 10
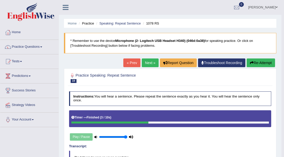
click at [151, 63] on link "Next »" at bounding box center [150, 63] width 17 height 9
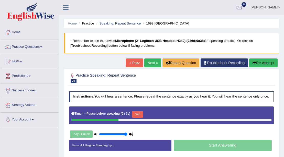
click at [133, 113] on div "Timer — Pause before speaking ( 0 / 3s ) Skip" at bounding box center [171, 114] width 200 height 9
click at [139, 114] on button "Skip" at bounding box center [137, 114] width 11 height 7
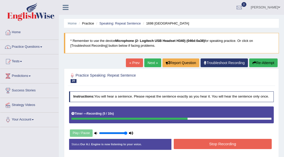
click at [240, 144] on button "Stop Recording" at bounding box center [223, 144] width 98 height 10
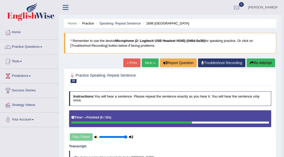
click at [150, 65] on link "Next »" at bounding box center [150, 63] width 17 height 9
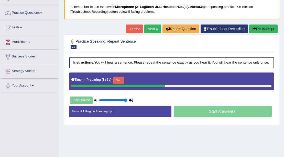
click at [121, 78] on button "Skip" at bounding box center [118, 80] width 11 height 7
click at [259, 28] on button "Re-Attempt" at bounding box center [263, 29] width 28 height 9
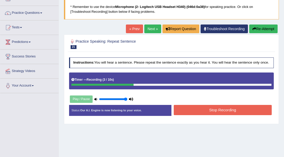
click at [273, 30] on button "Re-Attempt" at bounding box center [263, 29] width 28 height 9
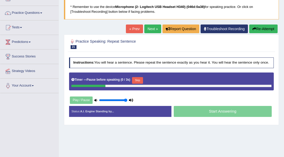
click at [145, 82] on div "Timer — Pause before speaking ( 0 / 3s ) Skip" at bounding box center [171, 80] width 200 height 9
click at [138, 80] on button "Skip" at bounding box center [137, 80] width 11 height 7
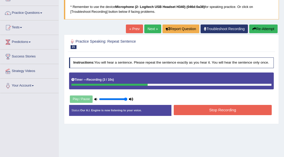
click at [225, 111] on button "Stop Recording" at bounding box center [223, 110] width 98 height 10
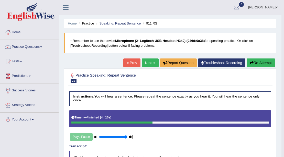
click at [148, 60] on link "Next »" at bounding box center [150, 63] width 17 height 9
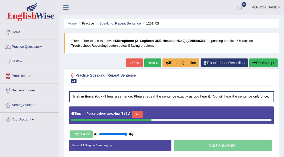
click at [141, 114] on button "Skip" at bounding box center [137, 114] width 11 height 7
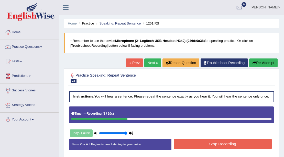
click at [210, 146] on button "Stop Recording" at bounding box center [223, 144] width 98 height 10
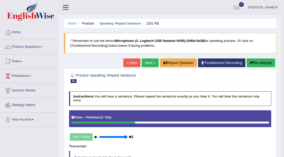
click at [150, 61] on link "Next »" at bounding box center [150, 63] width 17 height 9
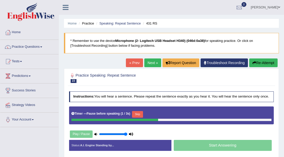
click at [254, 60] on button "Re-Attempt" at bounding box center [263, 63] width 28 height 9
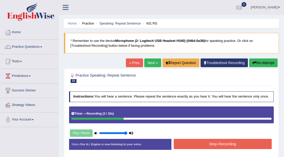
click at [269, 63] on button "Re-Attempt" at bounding box center [263, 63] width 28 height 9
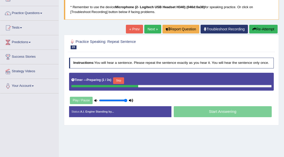
scroll to position [34, 0]
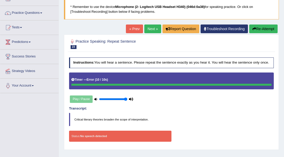
click at [271, 26] on button "Re-Attempt" at bounding box center [263, 29] width 28 height 9
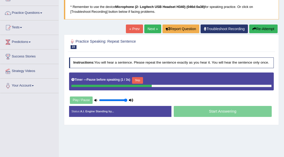
click at [267, 27] on button "Re-Attempt" at bounding box center [263, 29] width 28 height 9
click at [136, 78] on button "Skip" at bounding box center [137, 80] width 11 height 7
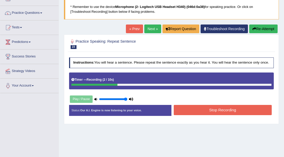
click at [272, 31] on button "Re-Attempt" at bounding box center [263, 29] width 28 height 9
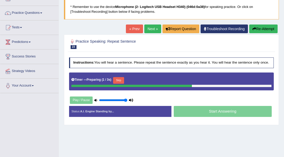
click at [118, 79] on button "Skip" at bounding box center [118, 80] width 11 height 7
click at [141, 79] on button "Skip" at bounding box center [137, 80] width 11 height 7
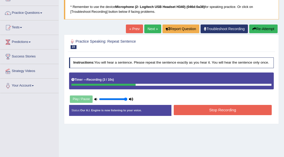
click at [198, 114] on button "Stop Recording" at bounding box center [223, 110] width 98 height 10
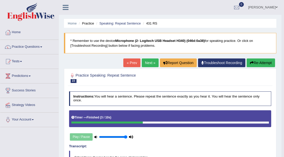
click at [148, 60] on link "Next »" at bounding box center [150, 63] width 17 height 9
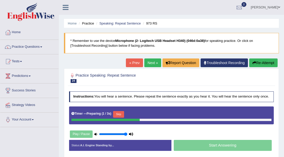
click at [122, 114] on button "Skip" at bounding box center [118, 114] width 11 height 7
click at [271, 59] on button "Re-Attempt" at bounding box center [263, 63] width 28 height 9
click at [121, 111] on button "Skip" at bounding box center [118, 114] width 11 height 7
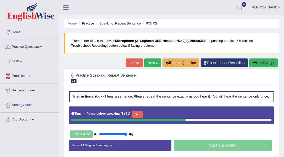
click at [255, 60] on button "Re-Attempt" at bounding box center [263, 63] width 28 height 9
click at [258, 64] on button "Re-Attempt" at bounding box center [263, 63] width 28 height 9
click at [135, 61] on link "« Prev" at bounding box center [134, 63] width 17 height 9
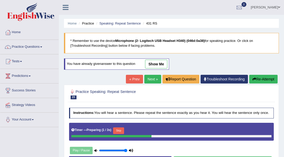
click at [164, 65] on link "show me" at bounding box center [156, 64] width 22 height 9
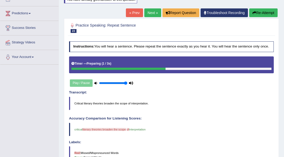
scroll to position [12, 0]
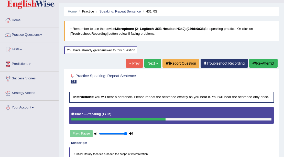
click at [150, 65] on link "Next »" at bounding box center [152, 63] width 17 height 9
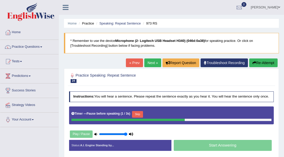
click at [257, 61] on button "Re-Attempt" at bounding box center [263, 63] width 28 height 9
click at [251, 62] on button "Re-Attempt" at bounding box center [263, 63] width 28 height 9
click at [261, 62] on button "Re-Attempt" at bounding box center [263, 63] width 28 height 9
click at [262, 63] on button "Re-Attempt" at bounding box center [263, 63] width 28 height 9
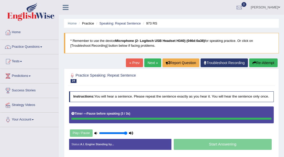
click at [262, 64] on button "Re-Attempt" at bounding box center [263, 63] width 28 height 9
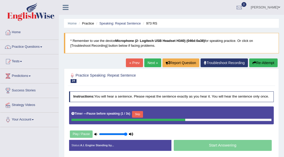
click at [266, 65] on button "Re-Attempt" at bounding box center [263, 63] width 28 height 9
click at [260, 63] on button "Re-Attempt" at bounding box center [263, 63] width 28 height 9
click at [135, 113] on button "Skip" at bounding box center [137, 114] width 11 height 7
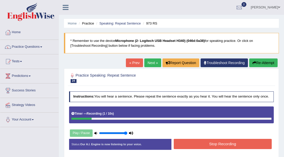
click at [272, 62] on button "Re-Attempt" at bounding box center [263, 63] width 28 height 9
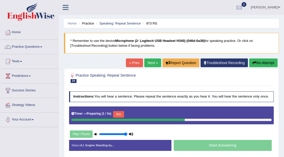
click at [123, 115] on button "Skip" at bounding box center [118, 114] width 11 height 7
click at [262, 61] on button "Re-Attempt" at bounding box center [263, 63] width 28 height 9
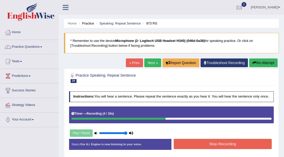
click at [219, 146] on button "Stop Recording" at bounding box center [223, 144] width 98 height 10
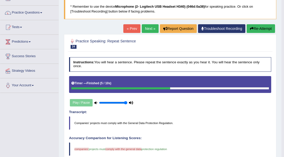
scroll to position [34, 0]
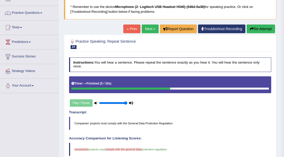
click at [146, 32] on link "Next »" at bounding box center [150, 29] width 17 height 9
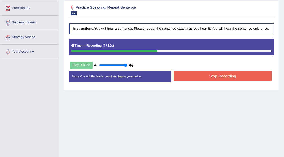
click at [215, 78] on button "Stop Recording" at bounding box center [223, 76] width 98 height 10
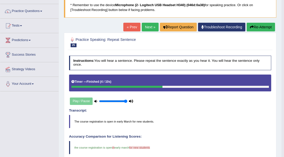
scroll to position [34, 0]
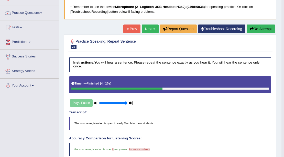
click at [152, 32] on link "Next »" at bounding box center [150, 29] width 17 height 9
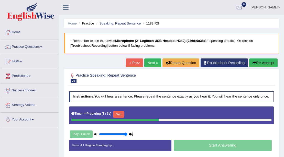
click at [119, 114] on button "Skip" at bounding box center [118, 114] width 11 height 7
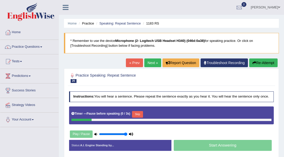
click at [277, 62] on button "Re-Attempt" at bounding box center [263, 63] width 28 height 9
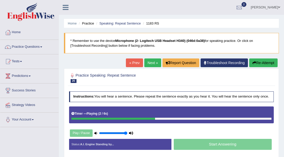
click at [263, 61] on button "Re-Attempt" at bounding box center [263, 63] width 28 height 9
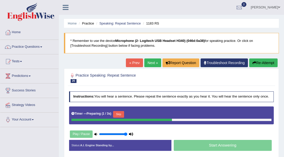
click at [115, 112] on button "Skip" at bounding box center [118, 114] width 11 height 7
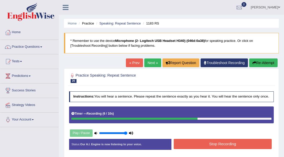
click at [193, 140] on button "Stop Recording" at bounding box center [223, 144] width 98 height 10
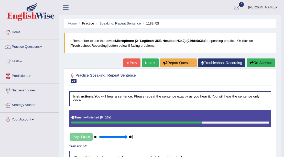
click at [143, 63] on link "Next »" at bounding box center [150, 63] width 17 height 9
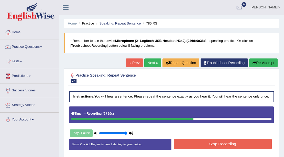
click at [183, 145] on button "Stop Recording" at bounding box center [223, 144] width 98 height 10
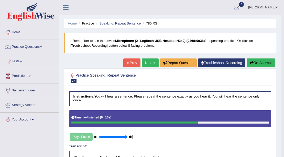
click at [148, 62] on link "Next »" at bounding box center [150, 63] width 17 height 9
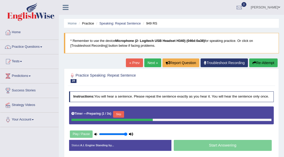
click at [119, 113] on button "Skip" at bounding box center [118, 114] width 11 height 7
click at [141, 113] on button "Skip" at bounding box center [137, 114] width 11 height 7
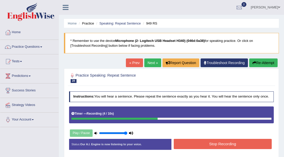
click at [194, 142] on button "Stop Recording" at bounding box center [223, 144] width 98 height 10
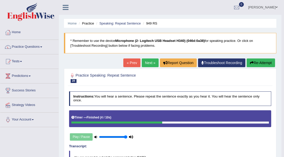
click at [151, 65] on link "Next »" at bounding box center [150, 63] width 17 height 9
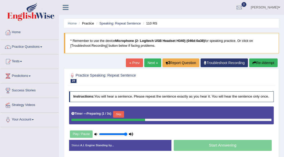
click at [119, 114] on button "Skip" at bounding box center [118, 114] width 11 height 7
click at [135, 112] on button "Skip" at bounding box center [137, 114] width 11 height 7
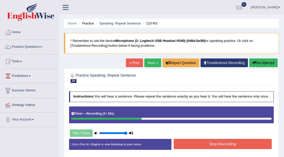
click at [194, 142] on button "Stop Recording" at bounding box center [223, 144] width 98 height 10
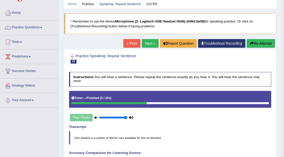
scroll to position [17, 0]
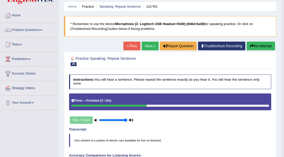
click at [256, 40] on div "Home Practice Speaking: Repeat Sentence 110 RS * Remember to use the device Mic…" at bounding box center [170, 143] width 222 height 320
click at [257, 45] on button "Re-Attempt" at bounding box center [260, 46] width 28 height 9
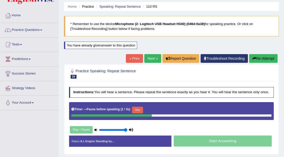
click at [143, 108] on button "Skip" at bounding box center [137, 110] width 11 height 7
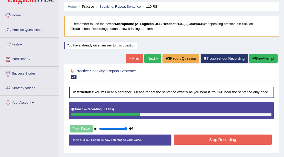
click at [204, 138] on button "Stop Recording" at bounding box center [223, 140] width 98 height 10
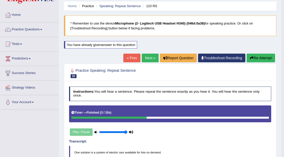
scroll to position [17, 0]
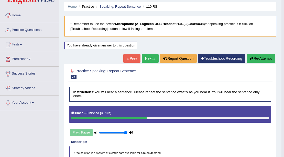
click at [142, 59] on link "Next »" at bounding box center [150, 58] width 17 height 9
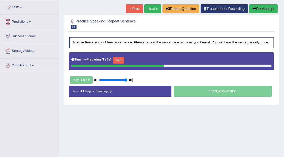
scroll to position [68, 0]
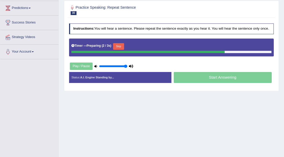
click at [121, 45] on button "Skip" at bounding box center [118, 46] width 11 height 7
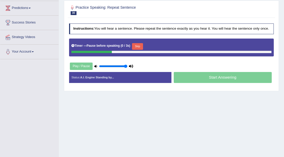
click at [140, 46] on button "Skip" at bounding box center [137, 46] width 11 height 7
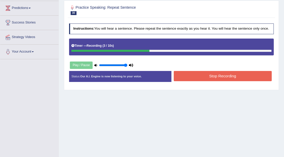
click at [200, 74] on button "Stop Recording" at bounding box center [223, 76] width 98 height 10
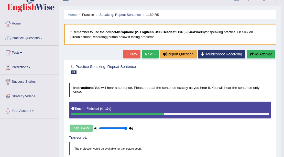
scroll to position [0, 0]
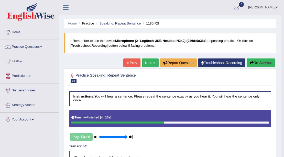
click at [252, 61] on button "Re-Attempt" at bounding box center [260, 63] width 28 height 9
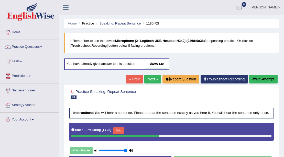
click at [123, 131] on button "Skip" at bounding box center [118, 131] width 11 height 7
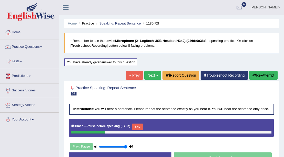
click at [138, 124] on button "Skip" at bounding box center [137, 127] width 11 height 7
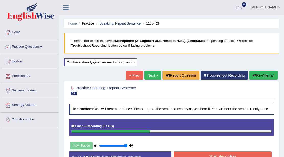
click at [230, 152] on button "Stop Recording" at bounding box center [223, 157] width 98 height 10
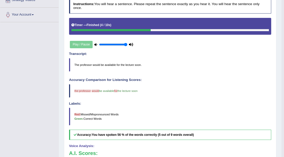
scroll to position [51, 0]
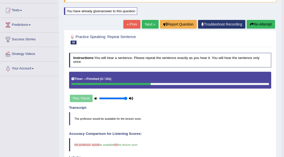
click at [150, 22] on link "Next »" at bounding box center [150, 24] width 17 height 9
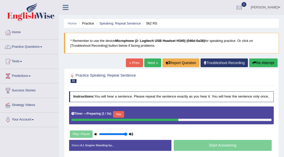
click at [122, 114] on button "Skip" at bounding box center [118, 114] width 11 height 7
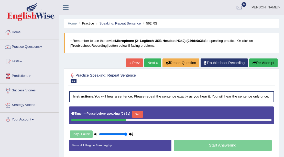
click at [134, 114] on button "Skip" at bounding box center [137, 114] width 11 height 7
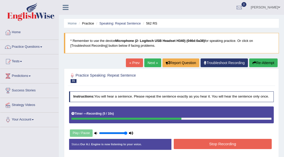
click at [199, 141] on button "Stop Recording" at bounding box center [223, 144] width 98 height 10
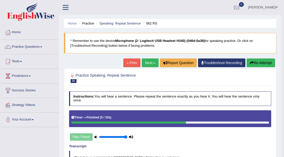
click at [151, 63] on link "Next »" at bounding box center [150, 63] width 17 height 9
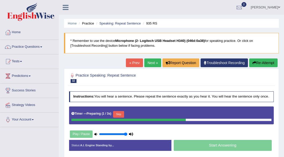
click at [120, 113] on button "Skip" at bounding box center [118, 114] width 11 height 7
click at [258, 65] on button "Re-Attempt" at bounding box center [263, 63] width 28 height 9
click at [139, 115] on button "Skip" at bounding box center [137, 114] width 11 height 7
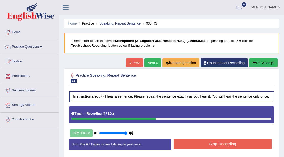
click at [255, 144] on button "Stop Recording" at bounding box center [223, 144] width 98 height 10
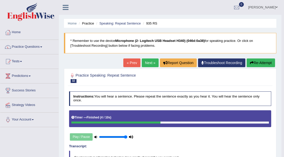
click at [145, 62] on link "Next »" at bounding box center [150, 63] width 17 height 9
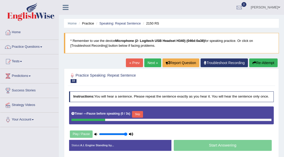
click at [140, 111] on button "Skip" at bounding box center [137, 114] width 11 height 7
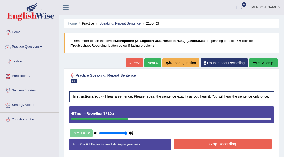
click at [196, 143] on button "Stop Recording" at bounding box center [223, 144] width 98 height 10
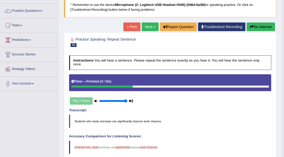
scroll to position [34, 0]
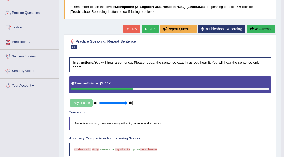
click at [258, 28] on button "Re-Attempt" at bounding box center [260, 29] width 28 height 9
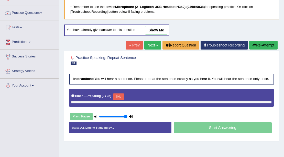
scroll to position [34, 0]
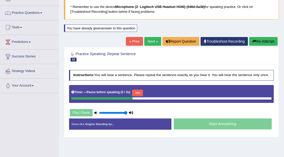
click at [137, 94] on button "Skip" at bounding box center [137, 93] width 11 height 7
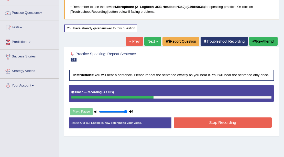
click at [229, 120] on button "Stop Recording" at bounding box center [223, 123] width 98 height 10
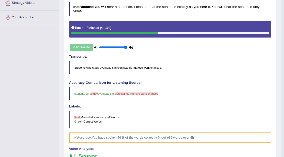
scroll to position [51, 0]
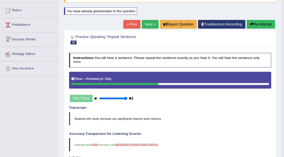
click at [154, 23] on link "Next »" at bounding box center [150, 24] width 17 height 9
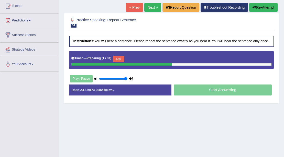
scroll to position [68, 0]
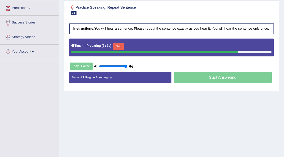
click at [120, 47] on button "Skip" at bounding box center [118, 46] width 11 height 7
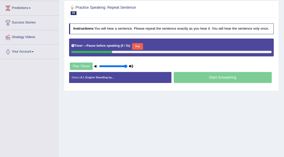
click at [135, 46] on button "Skip" at bounding box center [137, 46] width 11 height 7
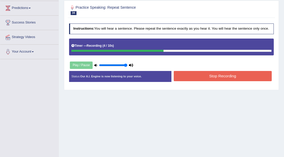
click at [206, 80] on div "Stop Recording" at bounding box center [222, 76] width 102 height 11
click at [203, 76] on button "Stop Recording" at bounding box center [223, 76] width 98 height 10
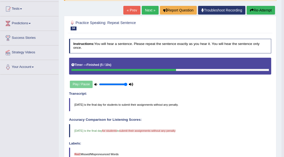
scroll to position [4, 0]
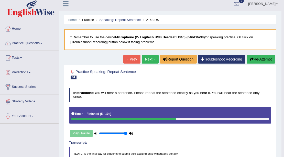
click at [259, 60] on button "Re-Attempt" at bounding box center [260, 59] width 28 height 9
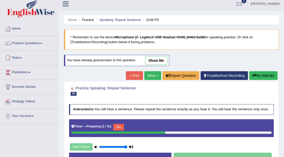
click at [121, 126] on button "Skip" at bounding box center [118, 127] width 11 height 7
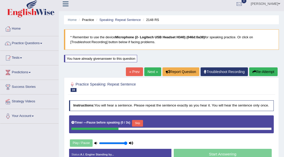
click at [140, 122] on button "Skip" at bounding box center [137, 123] width 11 height 7
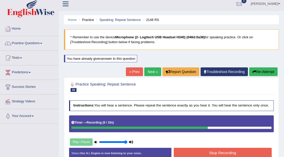
click at [212, 155] on button "Stop Recording" at bounding box center [223, 153] width 98 height 10
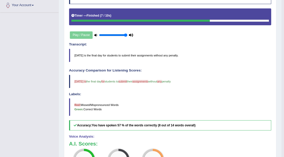
scroll to position [55, 0]
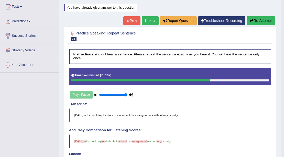
click at [149, 17] on link "Next »" at bounding box center [150, 20] width 17 height 9
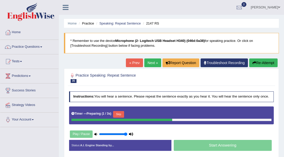
click at [121, 112] on button "Skip" at bounding box center [118, 114] width 11 height 7
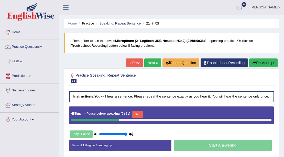
click at [137, 113] on button "Skip" at bounding box center [137, 114] width 11 height 7
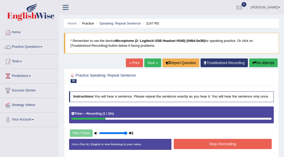
click at [263, 66] on button "Re-Attempt" at bounding box center [263, 63] width 28 height 9
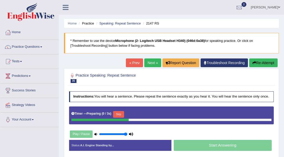
click at [120, 116] on button "Skip" at bounding box center [118, 114] width 11 height 7
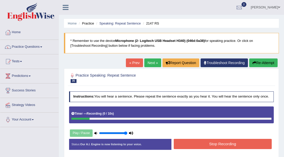
click at [257, 61] on button "Re-Attempt" at bounding box center [263, 63] width 28 height 9
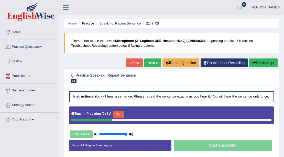
click at [122, 113] on button "Skip" at bounding box center [118, 114] width 11 height 7
click at [138, 113] on button "Skip" at bounding box center [137, 114] width 11 height 7
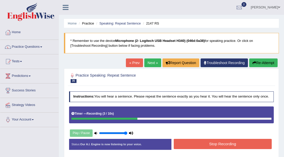
drag, startPoint x: 200, startPoint y: 143, endPoint x: 199, endPoint y: 139, distance: 4.5
click at [200, 143] on button "Stop Recording" at bounding box center [223, 144] width 98 height 10
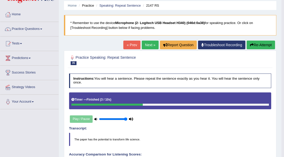
scroll to position [17, 0]
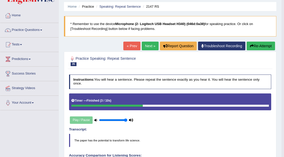
click at [146, 46] on link "Next »" at bounding box center [150, 46] width 17 height 9
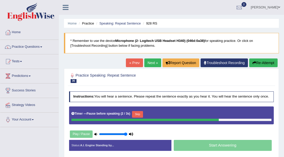
click at [260, 61] on button "Re-Attempt" at bounding box center [263, 63] width 28 height 9
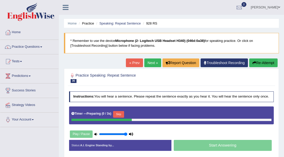
click at [121, 113] on button "Skip" at bounding box center [118, 114] width 11 height 7
click at [135, 111] on button "Skip" at bounding box center [137, 114] width 11 height 7
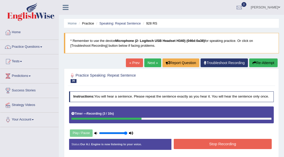
click at [220, 146] on button "Stop Recording" at bounding box center [223, 144] width 98 height 10
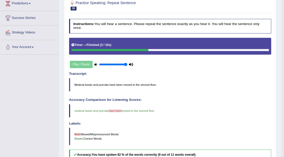
scroll to position [17, 0]
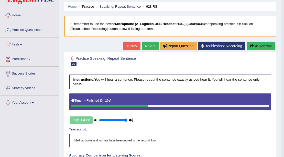
click at [148, 47] on link "Next »" at bounding box center [150, 46] width 17 height 9
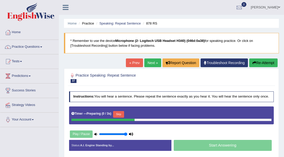
click at [121, 112] on button "Skip" at bounding box center [118, 114] width 11 height 7
click at [134, 113] on button "Skip" at bounding box center [137, 114] width 11 height 7
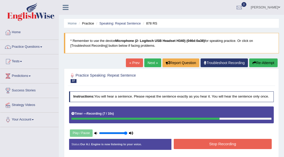
click at [241, 147] on button "Stop Recording" at bounding box center [223, 144] width 98 height 10
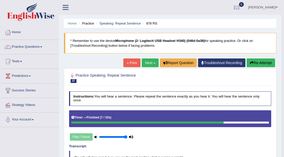
click at [145, 63] on link "Next »" at bounding box center [150, 63] width 17 height 9
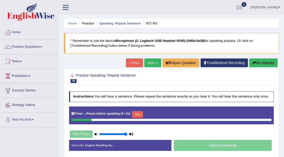
click at [139, 111] on button "Skip" at bounding box center [137, 114] width 11 height 7
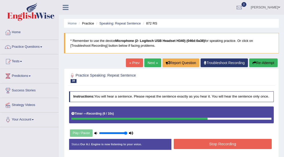
click at [207, 142] on button "Stop Recording" at bounding box center [223, 144] width 98 height 10
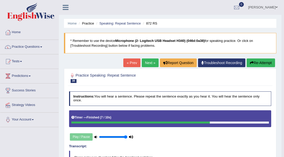
click at [144, 67] on link "Next »" at bounding box center [150, 63] width 17 height 9
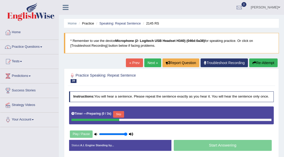
click at [120, 111] on button "Skip" at bounding box center [118, 114] width 11 height 7
click at [138, 116] on button "Skip" at bounding box center [137, 114] width 11 height 7
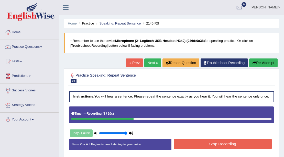
click at [258, 56] on div "Home Practice Speaking: Repeat Sentence 2145 RS * Remember to use the device Mi…" at bounding box center [171, 128] width 225 height 256
click at [258, 65] on button "Re-Attempt" at bounding box center [263, 63] width 28 height 9
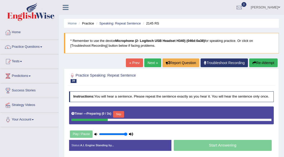
click at [120, 117] on button "Skip" at bounding box center [118, 114] width 11 height 7
click at [139, 115] on button "Skip" at bounding box center [137, 114] width 11 height 7
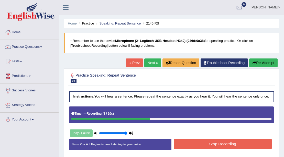
click at [195, 144] on button "Stop Recording" at bounding box center [223, 144] width 98 height 10
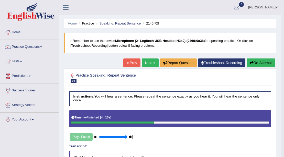
click at [150, 62] on link "Next »" at bounding box center [150, 63] width 17 height 9
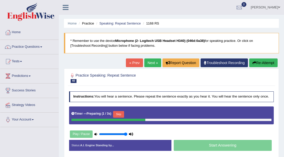
click at [121, 117] on button "Skip" at bounding box center [118, 114] width 11 height 7
click at [142, 111] on button "Skip" at bounding box center [137, 114] width 11 height 7
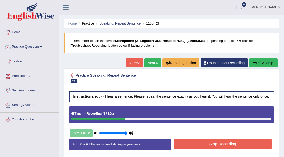
click at [205, 144] on button "Stop Recording" at bounding box center [223, 144] width 98 height 10
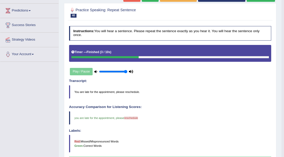
scroll to position [34, 0]
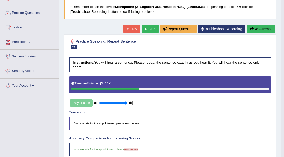
click at [146, 31] on link "Next »" at bounding box center [150, 29] width 17 height 9
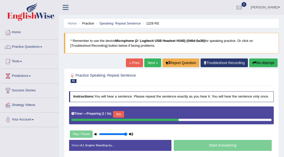
click at [121, 114] on button "Skip" at bounding box center [118, 114] width 11 height 7
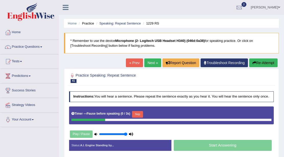
click at [143, 114] on button "Skip" at bounding box center [137, 114] width 11 height 7
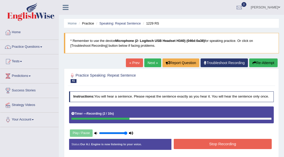
click at [235, 143] on button "Stop Recording" at bounding box center [223, 144] width 98 height 10
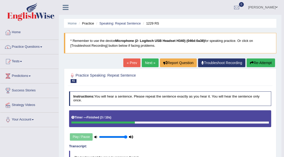
click at [151, 63] on link "Next »" at bounding box center [150, 63] width 17 height 9
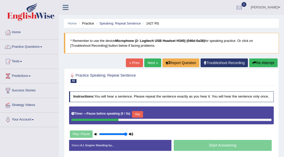
click at [139, 113] on button "Skip" at bounding box center [137, 114] width 11 height 7
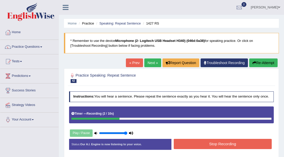
click at [274, 66] on button "Re-Attempt" at bounding box center [263, 63] width 28 height 9
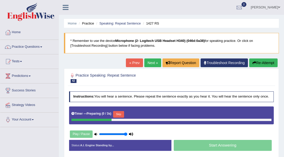
click at [118, 113] on button "Skip" at bounding box center [118, 114] width 11 height 7
click at [137, 113] on button "Skip" at bounding box center [137, 114] width 11 height 7
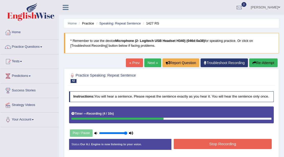
click at [179, 148] on button "Stop Recording" at bounding box center [223, 144] width 98 height 10
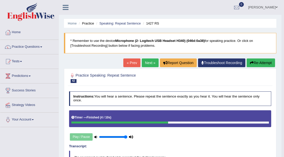
click at [147, 61] on link "Next »" at bounding box center [150, 63] width 17 height 9
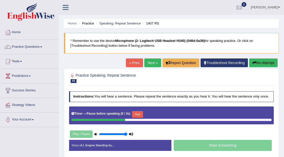
click at [260, 58] on div "Home Practice Speaking: Repeat Sentence 1407 RS * Remember to use the device Mi…" at bounding box center [171, 128] width 225 height 256
click at [262, 62] on button "Re-Attempt" at bounding box center [263, 63] width 28 height 9
click at [123, 112] on button "Skip" at bounding box center [118, 114] width 11 height 7
click at [134, 114] on button "Skip" at bounding box center [137, 114] width 11 height 7
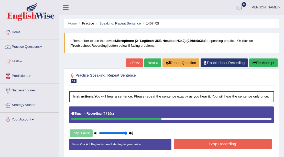
click at [223, 141] on button "Stop Recording" at bounding box center [223, 144] width 98 height 10
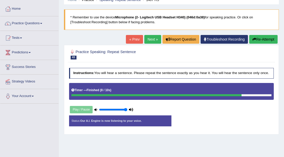
scroll to position [51, 0]
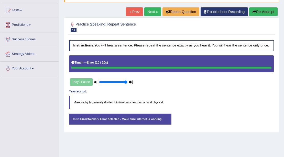
click at [275, 10] on button "Re-Attempt" at bounding box center [263, 11] width 28 height 9
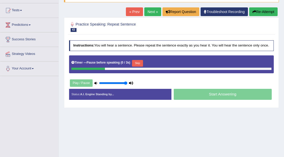
click at [137, 64] on button "Skip" at bounding box center [137, 63] width 11 height 7
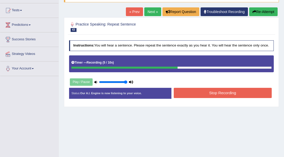
click at [189, 97] on div "Stop Recording" at bounding box center [222, 93] width 102 height 11
drag, startPoint x: 189, startPoint y: 94, endPoint x: 187, endPoint y: 91, distance: 4.0
click at [190, 94] on button "Stop Recording" at bounding box center [223, 93] width 98 height 10
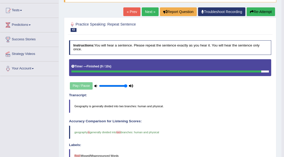
click at [207, 129] on blockquote "geography is generally divided into two branches : human and physical" at bounding box center [170, 132] width 202 height 13
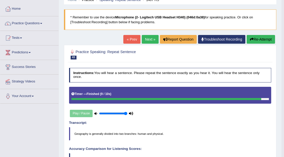
scroll to position [17, 0]
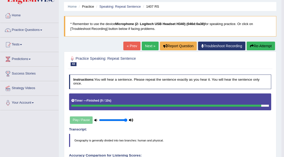
click at [151, 46] on link "Next »" at bounding box center [150, 46] width 17 height 9
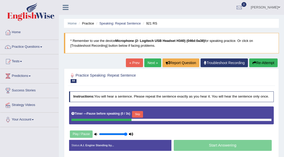
click at [138, 114] on button "Skip" at bounding box center [137, 114] width 11 height 7
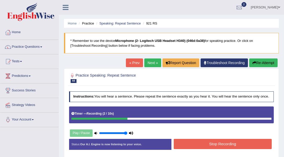
click at [220, 143] on button "Stop Recording" at bounding box center [223, 144] width 98 height 10
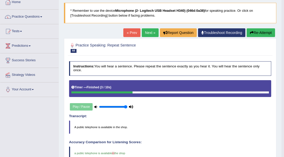
scroll to position [4, 0]
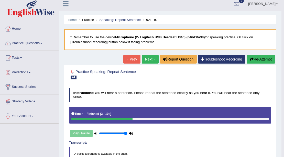
click at [154, 60] on link "Next »" at bounding box center [150, 59] width 17 height 9
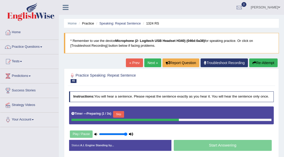
click at [121, 114] on button "Skip" at bounding box center [118, 114] width 11 height 7
click at [141, 112] on button "Skip" at bounding box center [137, 114] width 11 height 7
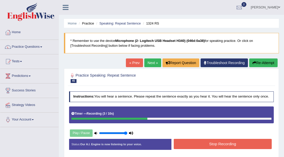
click at [256, 65] on button "Re-Attempt" at bounding box center [263, 63] width 28 height 9
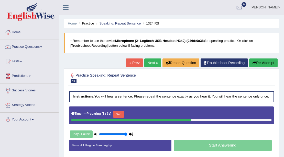
click at [119, 112] on button "Skip" at bounding box center [118, 114] width 11 height 7
click at [137, 114] on button "Skip" at bounding box center [137, 114] width 11 height 7
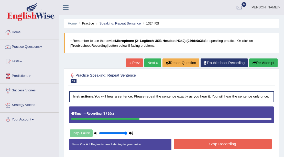
click at [233, 144] on button "Stop Recording" at bounding box center [223, 144] width 98 height 10
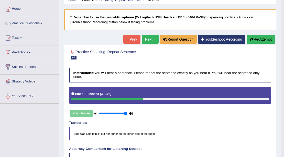
scroll to position [20, 0]
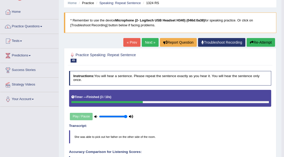
click at [150, 44] on link "Next »" at bounding box center [150, 42] width 17 height 9
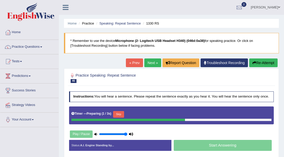
click at [122, 113] on button "Skip" at bounding box center [118, 114] width 11 height 7
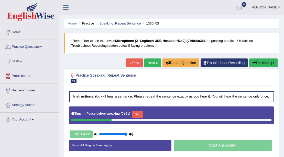
click at [272, 63] on button "Re-Attempt" at bounding box center [263, 63] width 28 height 9
click at [121, 112] on button "Skip" at bounding box center [118, 114] width 11 height 7
click at [138, 112] on button "Skip" at bounding box center [137, 114] width 11 height 7
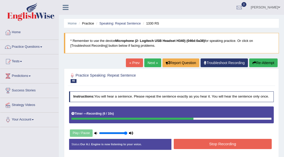
click at [248, 146] on button "Stop Recording" at bounding box center [223, 144] width 98 height 10
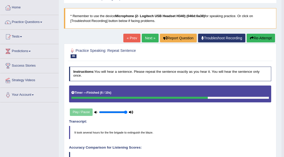
scroll to position [20, 0]
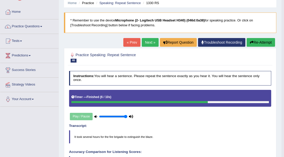
click at [150, 46] on link "Next »" at bounding box center [150, 42] width 17 height 9
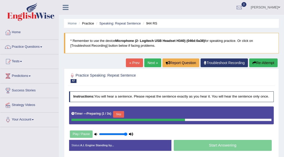
click at [118, 113] on button "Skip" at bounding box center [118, 114] width 11 height 7
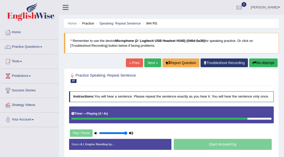
click at [271, 64] on button "Re-Attempt" at bounding box center [263, 63] width 28 height 9
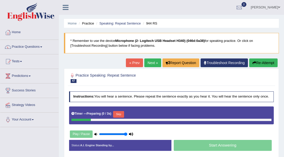
click at [116, 114] on button "Skip" at bounding box center [118, 114] width 11 height 7
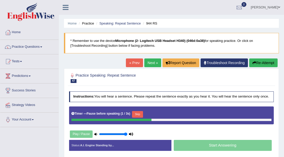
click at [258, 65] on button "Re-Attempt" at bounding box center [263, 63] width 28 height 9
click at [124, 112] on button "Skip" at bounding box center [118, 114] width 11 height 7
click at [143, 113] on button "Skip" at bounding box center [137, 114] width 11 height 7
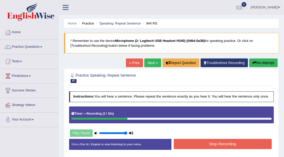
click at [264, 61] on button "Re-Attempt" at bounding box center [263, 63] width 28 height 9
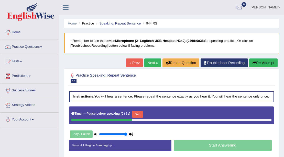
click at [137, 112] on button "Skip" at bounding box center [137, 114] width 11 height 7
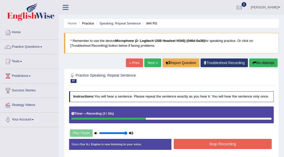
click at [198, 144] on button "Stop Recording" at bounding box center [223, 144] width 98 height 10
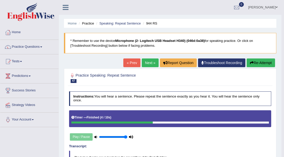
click at [147, 63] on link "Next »" at bounding box center [150, 63] width 17 height 9
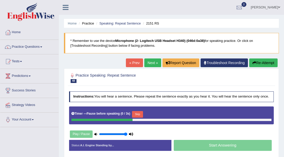
click at [264, 60] on button "Re-Attempt" at bounding box center [263, 63] width 28 height 9
click at [117, 116] on button "Skip" at bounding box center [118, 114] width 11 height 7
click at [134, 112] on button "Skip" at bounding box center [137, 114] width 11 height 7
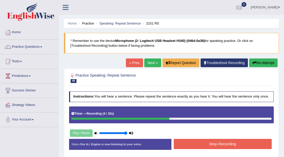
click at [196, 139] on button "Stop Recording" at bounding box center [223, 144] width 98 height 10
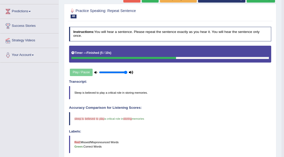
scroll to position [51, 0]
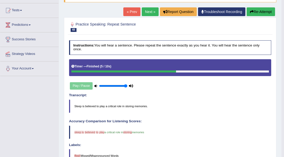
click at [260, 12] on button "Re-Attempt" at bounding box center [260, 11] width 28 height 9
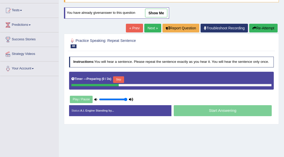
click at [123, 80] on button "Skip" at bounding box center [118, 79] width 11 height 7
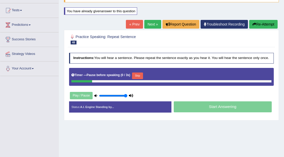
click at [137, 73] on button "Skip" at bounding box center [137, 76] width 11 height 7
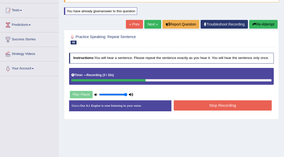
click at [198, 102] on button "Stop Recording" at bounding box center [223, 105] width 98 height 10
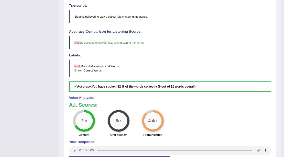
scroll to position [68, 0]
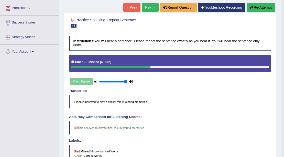
click at [145, 8] on link "Next »" at bounding box center [150, 7] width 17 height 9
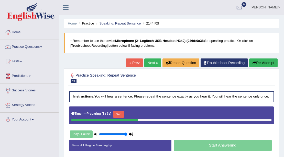
click at [122, 116] on button "Skip" at bounding box center [118, 114] width 11 height 7
click at [136, 112] on button "Skip" at bounding box center [137, 114] width 11 height 7
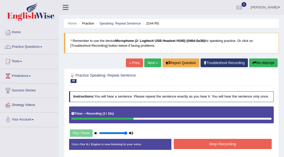
click at [220, 142] on button "Stop Recording" at bounding box center [223, 144] width 98 height 10
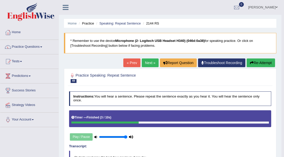
click at [150, 60] on link "Next »" at bounding box center [150, 63] width 17 height 9
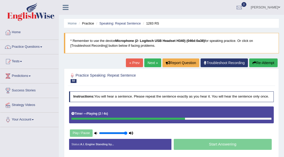
click at [260, 64] on button "Re-Attempt" at bounding box center [263, 63] width 28 height 9
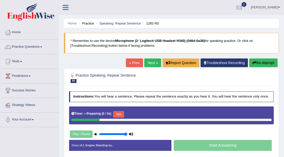
click at [118, 113] on button "Skip" at bounding box center [118, 114] width 11 height 7
click at [138, 114] on button "Skip" at bounding box center [137, 114] width 11 height 7
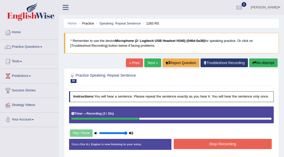
click at [233, 141] on button "Stop Recording" at bounding box center [223, 144] width 98 height 10
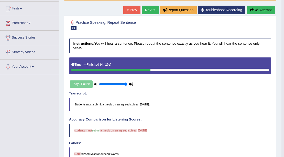
scroll to position [34, 0]
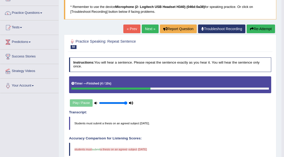
click at [151, 30] on link "Next »" at bounding box center [150, 29] width 17 height 9
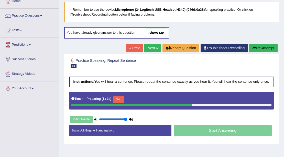
scroll to position [68, 0]
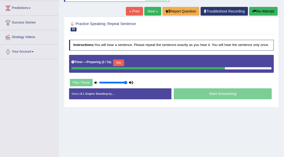
click at [120, 63] on button "Skip" at bounding box center [118, 63] width 11 height 7
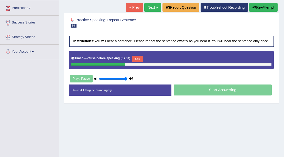
click at [140, 60] on button "Skip" at bounding box center [137, 59] width 11 height 7
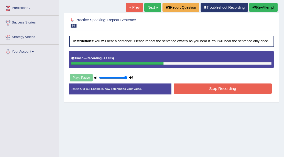
click at [219, 89] on button "Stop Recording" at bounding box center [223, 89] width 98 height 10
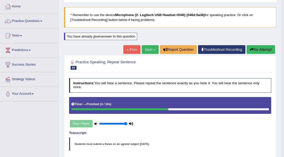
scroll to position [17, 0]
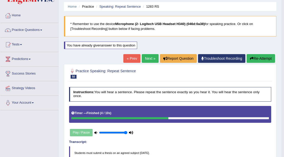
click at [254, 57] on button "Re-Attempt" at bounding box center [260, 58] width 28 height 9
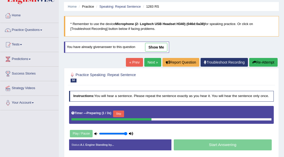
click at [120, 111] on button "Skip" at bounding box center [118, 114] width 11 height 7
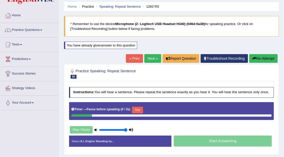
click at [135, 108] on button "Skip" at bounding box center [137, 110] width 11 height 7
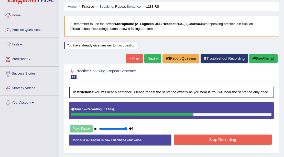
click at [211, 135] on button "Stop Recording" at bounding box center [223, 140] width 98 height 10
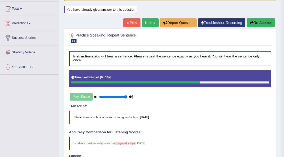
scroll to position [17, 0]
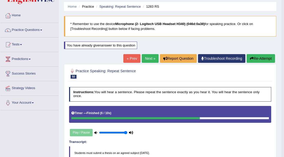
click at [149, 61] on link "Next »" at bounding box center [150, 58] width 17 height 9
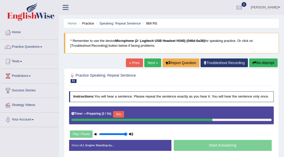
click at [120, 113] on button "Skip" at bounding box center [118, 114] width 11 height 7
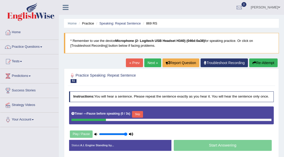
click at [139, 114] on button "Skip" at bounding box center [137, 114] width 11 height 7
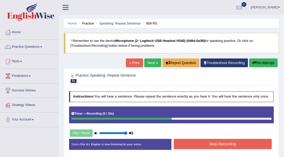
click at [265, 61] on button "Re-Attempt" at bounding box center [263, 63] width 28 height 9
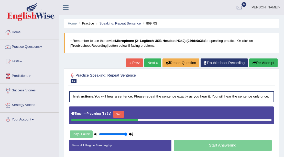
click at [119, 114] on button "Skip" at bounding box center [118, 114] width 11 height 7
click at [140, 114] on button "Skip" at bounding box center [137, 114] width 11 height 7
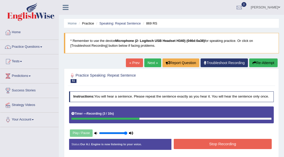
click at [193, 144] on button "Stop Recording" at bounding box center [223, 144] width 98 height 10
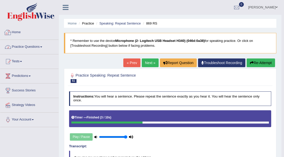
click at [20, 50] on link "Practice Questions" at bounding box center [29, 46] width 58 height 13
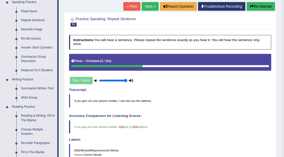
scroll to position [51, 0]
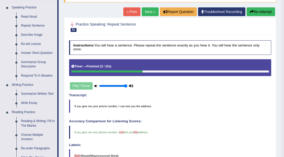
click at [30, 46] on link "Re-tell Lecture" at bounding box center [38, 44] width 39 height 9
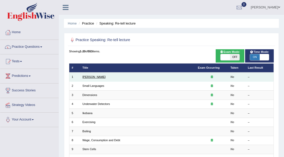
click at [88, 77] on link "[PERSON_NAME]" at bounding box center [93, 76] width 23 height 3
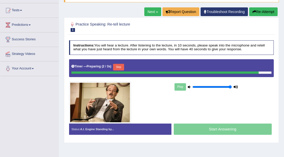
scroll to position [68, 0]
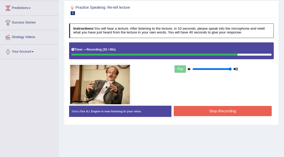
click at [199, 111] on button "Stop Recording" at bounding box center [223, 111] width 98 height 10
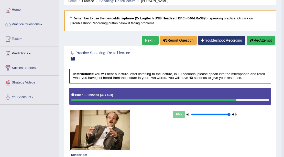
scroll to position [9, 0]
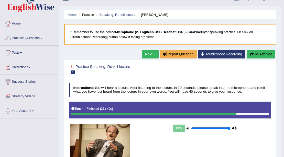
click at [149, 53] on link "Next »" at bounding box center [150, 54] width 17 height 9
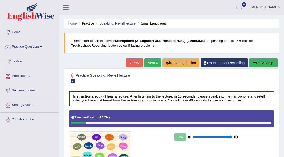
click at [257, 60] on button "Re-Attempt" at bounding box center [263, 63] width 28 height 9
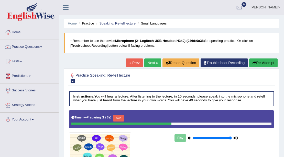
click at [117, 118] on button "Skip" at bounding box center [118, 118] width 11 height 7
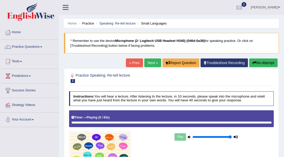
scroll to position [51, 0]
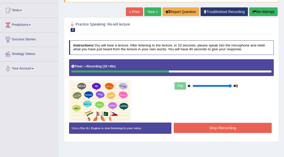
click at [225, 129] on button "Stop Recording" at bounding box center [223, 128] width 98 height 10
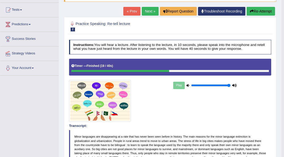
scroll to position [17, 0]
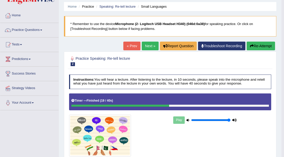
drag, startPoint x: 256, startPoint y: 46, endPoint x: 245, endPoint y: 110, distance: 65.5
click at [147, 43] on link "Next »" at bounding box center [150, 46] width 17 height 9
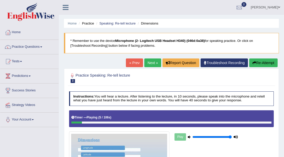
click at [260, 60] on button "Re-Attempt" at bounding box center [263, 63] width 28 height 9
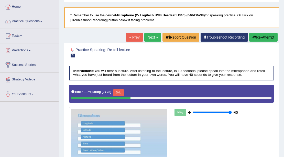
scroll to position [51, 0]
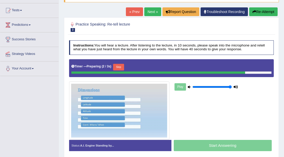
click at [135, 10] on link "« Prev" at bounding box center [134, 11] width 17 height 9
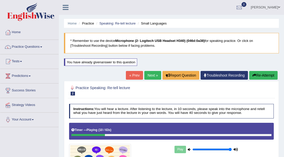
click at [153, 70] on div "Home Practice Speaking: Re-tell lecture Small Languages * Remember to use the d…" at bounding box center [171, 128] width 225 height 256
click at [154, 74] on link "Next »" at bounding box center [152, 75] width 17 height 9
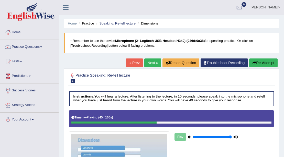
click at [266, 64] on button "Re-Attempt" at bounding box center [263, 63] width 28 height 9
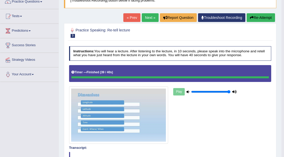
scroll to position [41, 0]
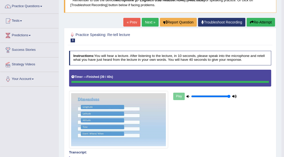
click at [151, 26] on link "Next »" at bounding box center [150, 22] width 17 height 9
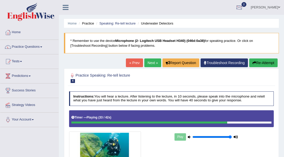
click at [270, 58] on div "Home Practice Speaking: Re-tell lecture Underwater Detectors * Remember to use …" at bounding box center [171, 128] width 225 height 256
click at [269, 61] on button "Re-Attempt" at bounding box center [263, 63] width 28 height 9
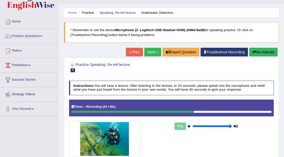
scroll to position [17, 0]
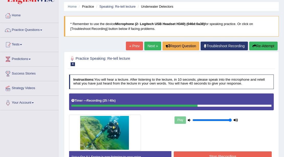
click at [176, 153] on button "Stop Recording" at bounding box center [223, 157] width 98 height 10
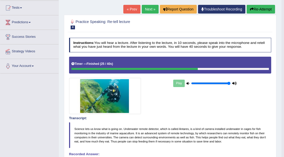
scroll to position [46, 0]
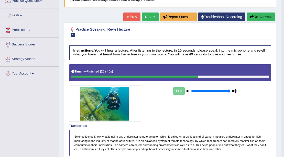
click at [151, 18] on link "Next »" at bounding box center [150, 17] width 17 height 9
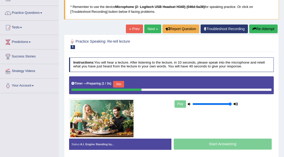
scroll to position [34, 0]
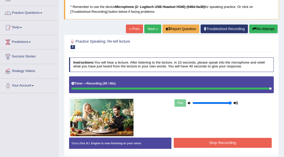
click at [208, 145] on button "Stop Recording" at bounding box center [223, 143] width 98 height 10
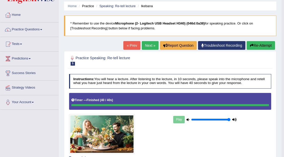
scroll to position [14, 0]
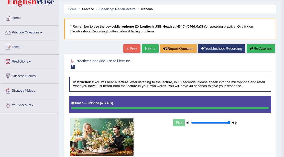
click at [144, 46] on link "Next »" at bounding box center [150, 48] width 17 height 9
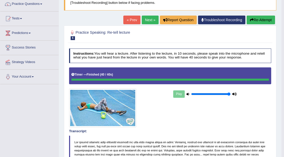
scroll to position [26, 0]
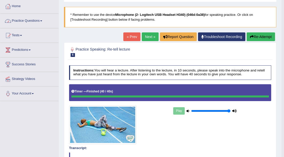
click at [48, 22] on link "Practice Questions" at bounding box center [29, 20] width 58 height 13
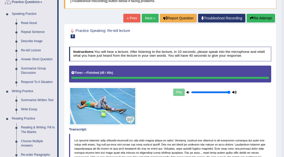
scroll to position [43, 0]
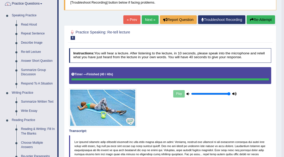
click at [150, 21] on link "Next »" at bounding box center [150, 19] width 17 height 9
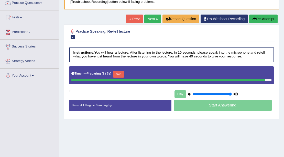
scroll to position [43, 0]
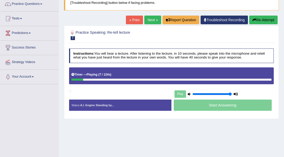
click at [258, 16] on button "Re-Attempt" at bounding box center [263, 20] width 28 height 9
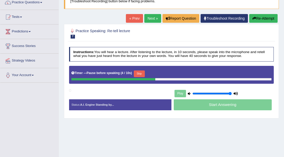
click at [205, 105] on div "Start Answering" at bounding box center [222, 105] width 102 height 12
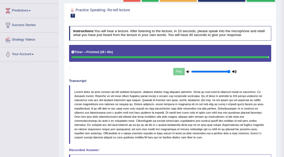
scroll to position [24, 0]
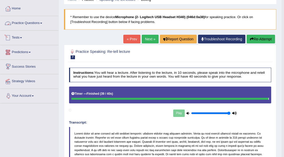
click at [50, 20] on link "Practice Questions" at bounding box center [29, 22] width 58 height 13
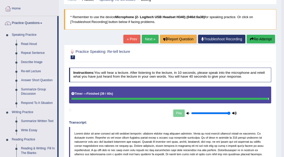
click at [43, 79] on link "Answer Short Question" at bounding box center [38, 80] width 39 height 9
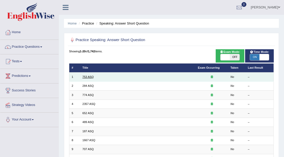
click at [87, 77] on link "753 ASQ" at bounding box center [87, 76] width 11 height 3
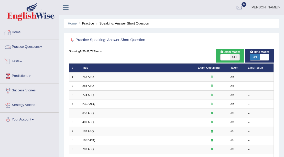
click at [18, 44] on link "Practice Questions" at bounding box center [29, 46] width 58 height 13
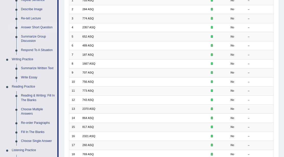
scroll to position [85, 0]
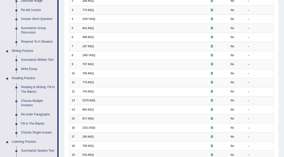
click at [28, 28] on link "Summarize Group Discussion" at bounding box center [38, 31] width 39 height 14
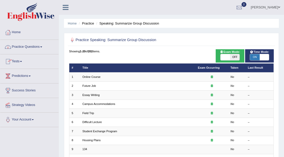
click at [31, 42] on link "Practice Questions" at bounding box center [29, 46] width 58 height 13
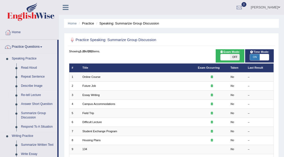
click at [35, 93] on link "Re-tell Lecture" at bounding box center [38, 95] width 39 height 9
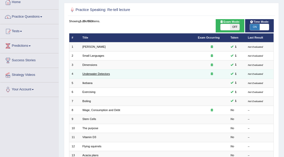
scroll to position [34, 0]
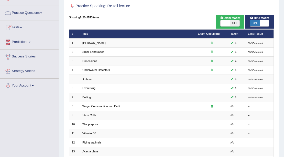
click at [49, 15] on link "Practice Questions" at bounding box center [29, 12] width 58 height 13
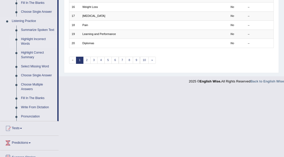
scroll to position [205, 0]
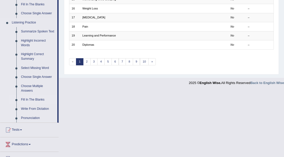
click at [36, 98] on link "Fill In The Blanks" at bounding box center [38, 99] width 39 height 9
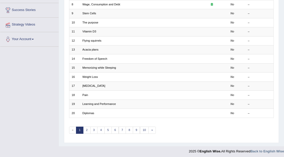
scroll to position [76, 0]
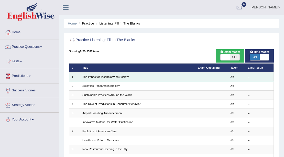
click at [111, 76] on link "The Impact of Technology on Society" at bounding box center [105, 76] width 46 height 3
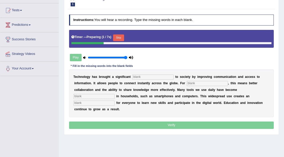
scroll to position [51, 0]
click at [136, 76] on input "text" at bounding box center [152, 77] width 41 height 5
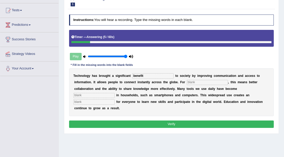
type input "benefit"
type input "humans"
type input "common"
type input "opportunity"
click at [179, 121] on button "Verify" at bounding box center [171, 124] width 205 height 7
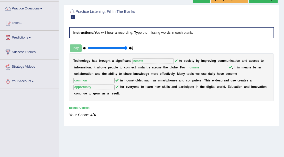
scroll to position [17, 0]
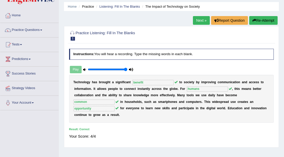
click at [203, 22] on link "Next »" at bounding box center [201, 20] width 17 height 9
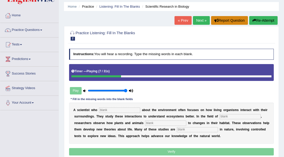
scroll to position [34, 0]
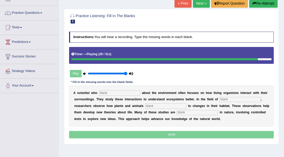
click at [130, 92] on input "text" at bounding box center [119, 92] width 41 height 5
type input "cares"
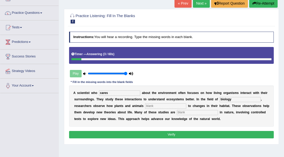
type input "biology"
type input "changes"
type input "experimental"
click at [182, 134] on button "Verify" at bounding box center [171, 134] width 205 height 7
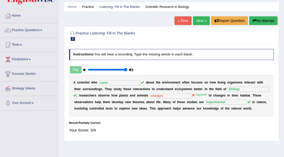
scroll to position [0, 0]
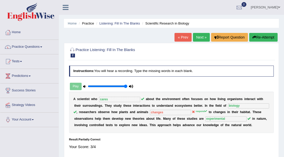
click at [201, 37] on link "Next »" at bounding box center [201, 37] width 17 height 9
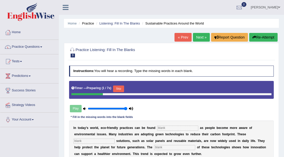
click at [118, 88] on button "Skip" at bounding box center [118, 89] width 11 height 7
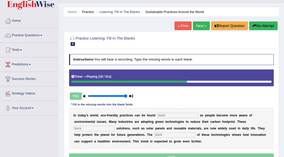
scroll to position [34, 0]
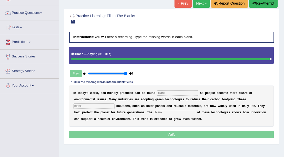
click at [192, 90] on input "text" at bounding box center [177, 92] width 41 height 5
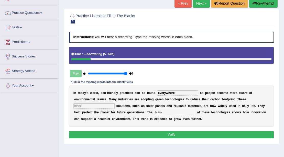
type input "everywhere"
type input "sustainable"
type input "application"
click at [175, 131] on button "Verify" at bounding box center [171, 134] width 205 height 7
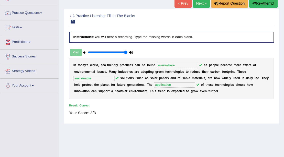
click at [204, 2] on link "Next »" at bounding box center [201, 3] width 17 height 9
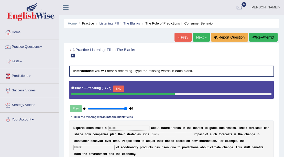
scroll to position [51, 0]
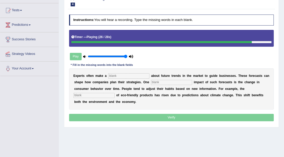
click at [112, 77] on input "text" at bounding box center [128, 75] width 41 height 5
type input "prediction"
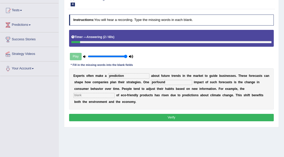
type input "porfound"
type input "consumption"
click at [185, 115] on button "Verify" at bounding box center [171, 117] width 205 height 7
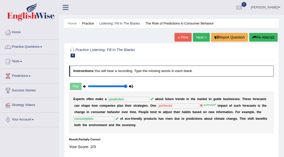
scroll to position [0, 0]
click at [203, 34] on link "Next »" at bounding box center [201, 37] width 17 height 9
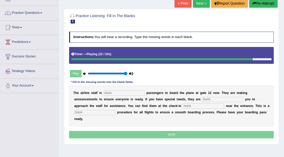
click at [111, 93] on input "text" at bounding box center [124, 92] width 41 height 5
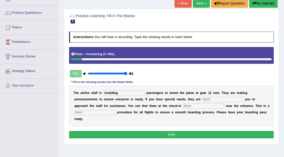
type input "invaiding"
type input "requiring"
type input "desk"
type input "regular"
click at [152, 134] on button "Verify" at bounding box center [171, 134] width 205 height 7
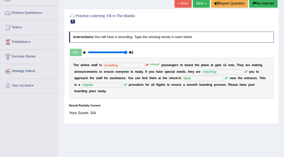
click at [201, 5] on link "Next »" at bounding box center [201, 3] width 17 height 9
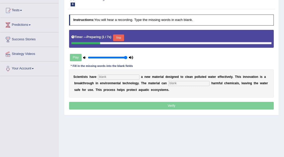
scroll to position [51, 0]
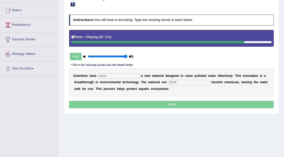
drag, startPoint x: 128, startPoint y: 75, endPoint x: 150, endPoint y: 76, distance: 21.7
click at [128, 75] on input "text" at bounding box center [118, 75] width 41 height 5
type input "made"
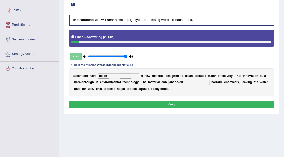
type input "absorved"
click at [220, 104] on button "Verify" at bounding box center [171, 104] width 205 height 7
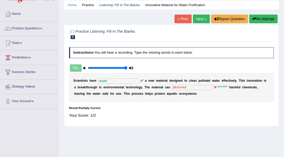
scroll to position [17, 0]
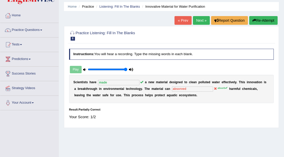
click at [196, 19] on link "Next »" at bounding box center [201, 20] width 17 height 9
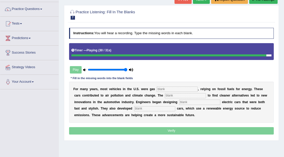
scroll to position [34, 0]
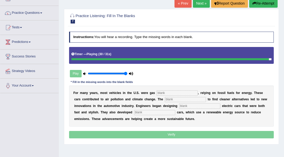
drag, startPoint x: 171, startPoint y: 88, endPoint x: 171, endPoint y: 92, distance: 3.8
click at [171, 89] on div "F o r m a n y y e a r s , m o s t v e h i c l e s i n t h e U . S . w e r e g a…" at bounding box center [171, 106] width 205 height 41
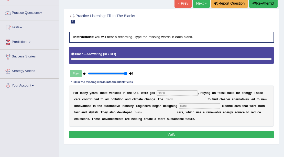
click at [171, 92] on input "text" at bounding box center [176, 92] width 41 height 5
type input "powered"
type input "urgency"
click at [199, 106] on input "text" at bounding box center [199, 106] width 41 height 5
type input "slick"
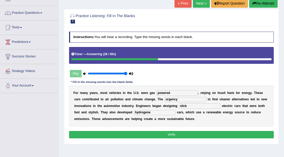
type input "hydrogene"
click at [206, 131] on button "Verify" at bounding box center [171, 134] width 205 height 7
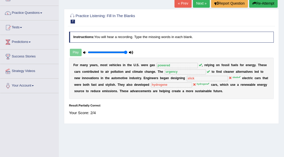
click at [199, 3] on link "Next »" at bounding box center [201, 3] width 17 height 9
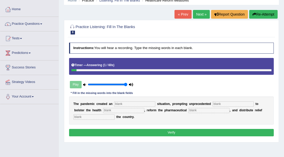
scroll to position [17, 0]
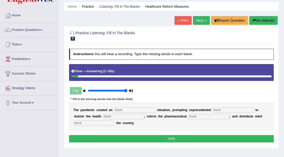
click at [258, 23] on button "Re-Attempt" at bounding box center [263, 20] width 28 height 9
click at [126, 111] on input "text" at bounding box center [134, 110] width 41 height 5
type input "urgent"
type input "contribuition"
type input "system"
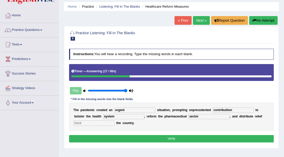
type input "sector"
type input "relieve"
click at [151, 136] on button "Verify" at bounding box center [171, 138] width 205 height 7
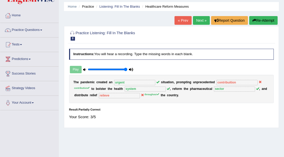
click at [198, 19] on link "Next »" at bounding box center [201, 20] width 17 height 9
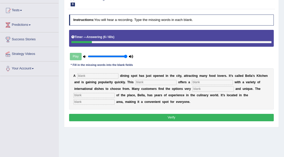
click at [96, 75] on input "text" at bounding box center [97, 75] width 41 height 5
type input "new"
click at [157, 82] on input "text" at bounding box center [155, 82] width 41 height 5
type input "restaurant"
type input "menu"
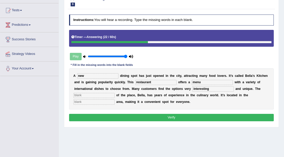
type input "interesting"
type input "downtown"
click at [183, 118] on button "Verify" at bounding box center [171, 117] width 205 height 7
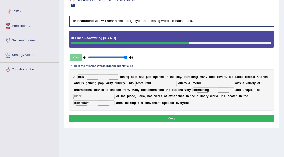
scroll to position [51, 0]
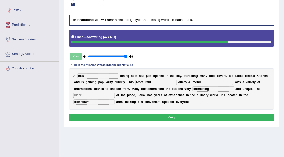
click at [103, 95] on input "text" at bounding box center [93, 95] width 41 height 5
type input "staff"
click at [129, 116] on button "Verify" at bounding box center [171, 117] width 205 height 7
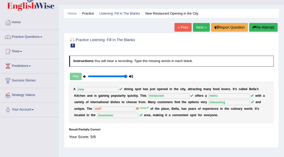
scroll to position [0, 0]
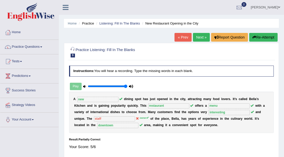
click at [197, 36] on link "Next »" at bounding box center [201, 37] width 17 height 9
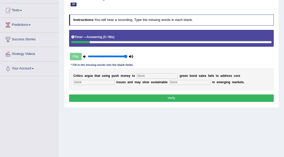
click at [161, 74] on input "text" at bounding box center [157, 75] width 41 height 5
type input "boost"
type input "climate"
type input "development"
click at [173, 96] on button "Verify" at bounding box center [171, 98] width 205 height 7
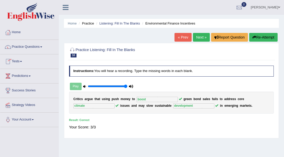
click at [206, 38] on link "Next »" at bounding box center [201, 37] width 17 height 9
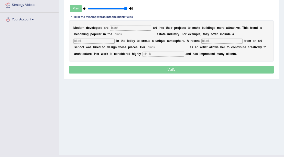
scroll to position [94, 0]
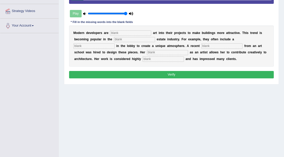
click at [121, 34] on input "text" at bounding box center [130, 32] width 41 height 5
type input "encorporating"
type input "real"
type input "sculpture"
type input "graduate"
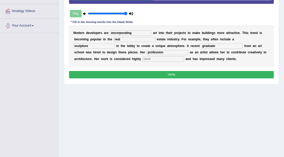
type input "profession"
type input "professional"
click at [139, 72] on button "Verify" at bounding box center [171, 74] width 205 height 7
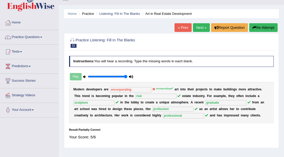
scroll to position [9, 0]
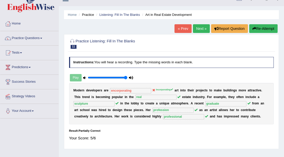
click at [203, 28] on link "Next »" at bounding box center [201, 28] width 17 height 9
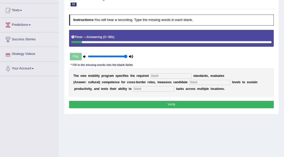
click at [174, 78] on div "T h e n e w m o b i l i t y p r o g r a m s p e c i f i e s t h e r e q u i r e…" at bounding box center [171, 83] width 205 height 28
click at [170, 77] on input "text" at bounding box center [170, 75] width 41 height 5
type input "qualifications"
type input "energy"
type input "distribute"
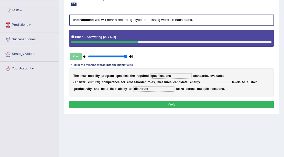
click at [169, 105] on button "Verify" at bounding box center [171, 104] width 205 height 7
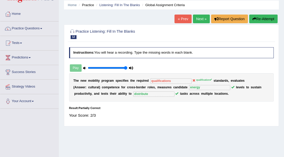
scroll to position [17, 0]
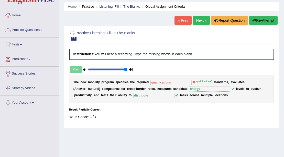
click at [204, 19] on link "Next »" at bounding box center [201, 20] width 17 height 9
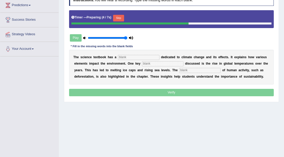
scroll to position [51, 0]
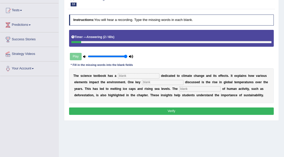
click at [126, 74] on input "text" at bounding box center [138, 75] width 41 height 5
type input "section"
type input "factor"
type input "contribuition"
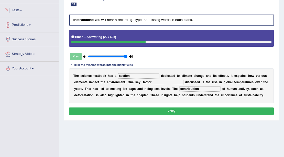
click at [165, 108] on div "Instructions: You will hear a recording. Type the missing words in each blank. …" at bounding box center [171, 66] width 207 height 106
click at [165, 108] on button "Verify" at bounding box center [171, 111] width 205 height 7
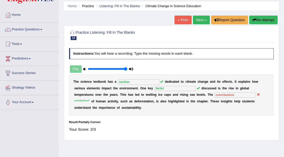
scroll to position [17, 0]
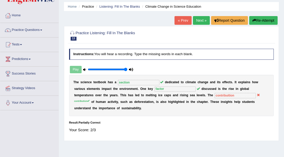
click at [202, 24] on link "Next »" at bounding box center [201, 20] width 17 height 9
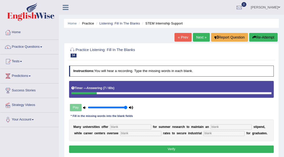
click at [120, 127] on input "text" at bounding box center [130, 126] width 41 height 5
type input "subside"
type input "average"
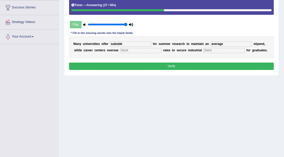
scroll to position [77, 0]
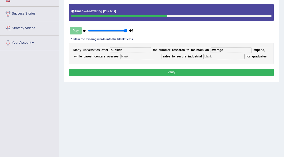
click at [140, 56] on input "text" at bounding box center [140, 56] width 41 height 5
type input "placement"
type input "experiences"
click at [206, 69] on button "Verify" at bounding box center [171, 72] width 205 height 7
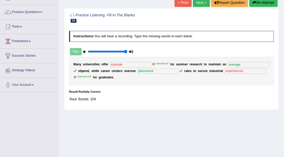
scroll to position [0, 0]
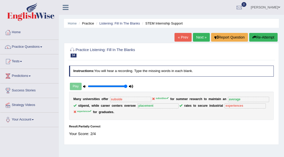
click at [199, 37] on link "Next »" at bounding box center [201, 37] width 17 height 9
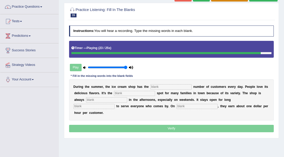
scroll to position [34, 0]
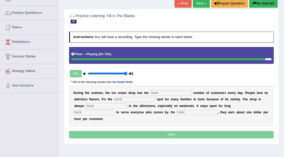
click at [263, 5] on button "Re-Attempt" at bounding box center [263, 3] width 28 height 9
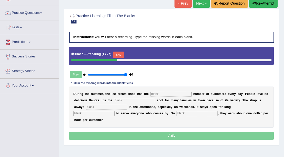
scroll to position [51, 0]
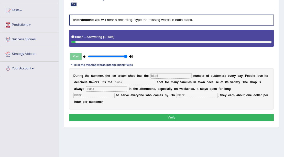
click at [158, 74] on input "text" at bounding box center [170, 75] width 41 height 5
type input "same"
type input "favourite"
type input "busy"
type input "hours"
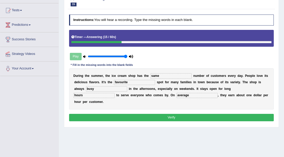
type input "average"
click at [180, 111] on div "Instructions: You will hear a recording. Type the missing words in each blank. …" at bounding box center [171, 69] width 207 height 112
click at [180, 114] on button "Verify" at bounding box center [171, 117] width 205 height 7
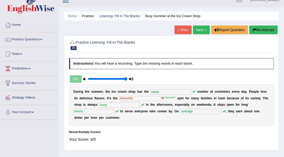
scroll to position [0, 0]
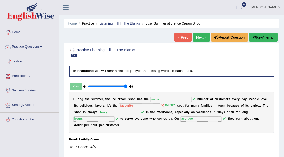
click at [199, 38] on link "Next »" at bounding box center [201, 37] width 17 height 9
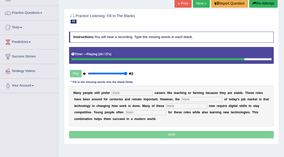
click at [116, 91] on input "text" at bounding box center [131, 92] width 41 height 5
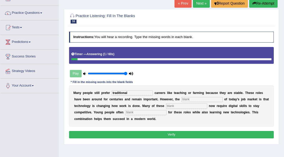
type input "traditional"
type input "reality"
type input "jobs"
type input "apply"
click at [126, 134] on button "Verify" at bounding box center [171, 134] width 205 height 7
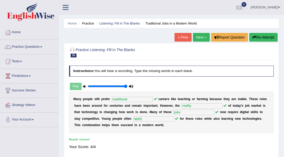
click at [198, 37] on link "Next »" at bounding box center [201, 37] width 17 height 9
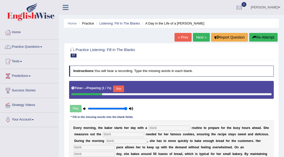
scroll to position [68, 0]
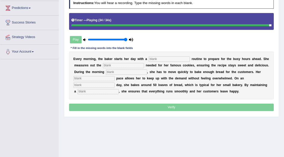
click at [174, 56] on div "E v e r y m o r n i n g , t h e [PERSON_NAME] s t a r t s h e r d a y w i t h a…" at bounding box center [171, 76] width 205 height 48
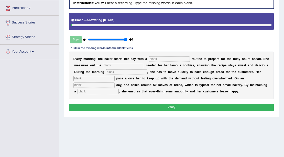
click at [174, 57] on input "text" at bounding box center [169, 58] width 41 height 5
type input "simple"
type input "sugar"
type input "rush"
type input "steady"
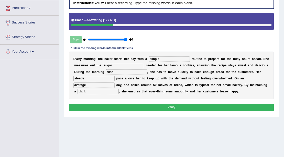
type input "average"
type input "work"
click at [161, 108] on button "Verify" at bounding box center [171, 107] width 205 height 7
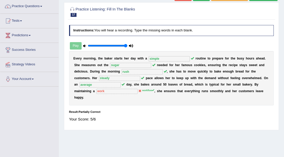
scroll to position [0, 0]
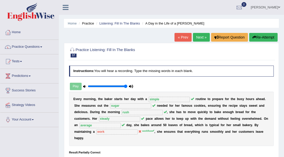
click at [207, 36] on link "Next »" at bounding box center [201, 37] width 17 height 9
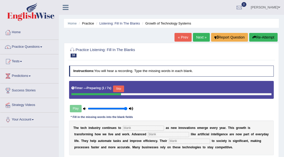
scroll to position [51, 0]
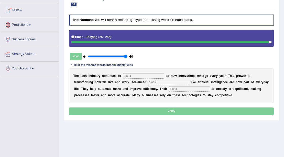
click at [138, 73] on input "text" at bounding box center [143, 75] width 41 height 5
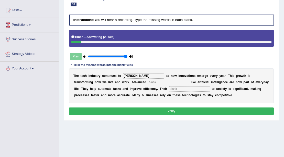
type input "[PERSON_NAME]"
type input "system"
type input "contribution"
click at [164, 108] on button "Verify" at bounding box center [171, 111] width 205 height 7
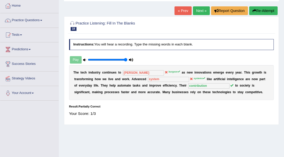
scroll to position [0, 0]
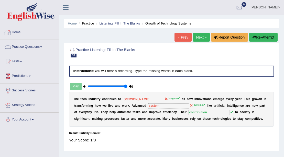
click at [25, 48] on link "Practice Questions" at bounding box center [29, 46] width 58 height 13
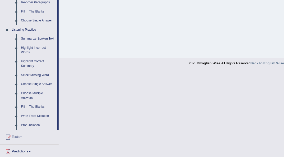
scroll to position [205, 0]
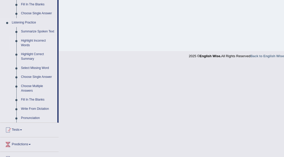
click at [41, 39] on link "Highlight Incorrect Words" at bounding box center [38, 43] width 39 height 14
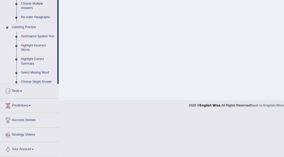
scroll to position [111, 0]
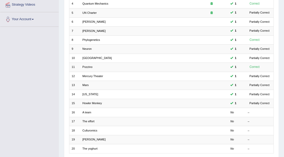
scroll to position [136, 0]
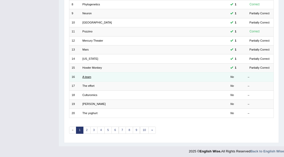
click at [85, 75] on link "A team" at bounding box center [86, 76] width 9 height 3
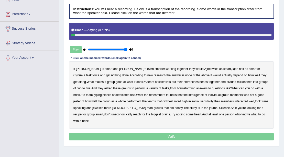
scroll to position [68, 0]
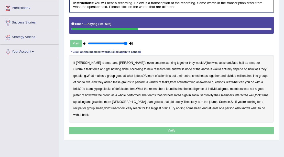
click at [183, 75] on b "entrenches" at bounding box center [190, 76] width 15 height 4
click at [237, 75] on b "millionaires" at bounding box center [244, 76] width 15 height 4
click at [115, 88] on b "defalcated" at bounding box center [122, 89] width 14 height 4
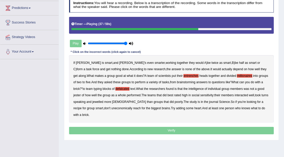
click at [81, 94] on b "jester" at bounding box center [76, 96] width 7 height 4
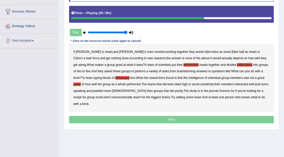
scroll to position [85, 0]
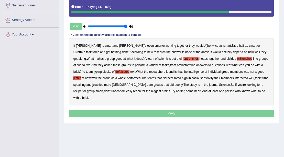
click at [92, 84] on b "jewelled" at bounding box center [97, 85] width 11 height 4
click at [111, 90] on b "uneconomically" at bounding box center [121, 91] width 21 height 4
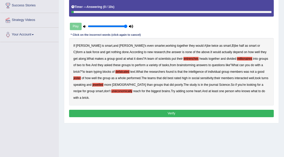
click at [177, 110] on button "Verify" at bounding box center [171, 113] width 205 height 7
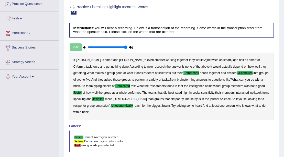
scroll to position [0, 0]
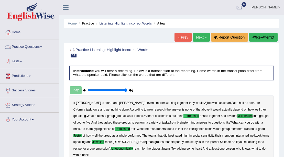
click at [30, 50] on link "Practice Questions" at bounding box center [29, 46] width 58 height 13
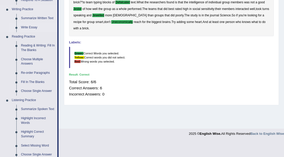
scroll to position [119, 0]
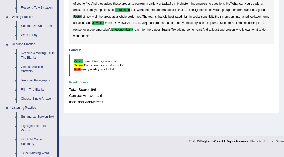
click at [33, 52] on link "Reading & Writing: Fill In The Blanks" at bounding box center [38, 56] width 39 height 14
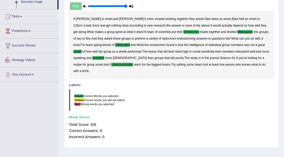
scroll to position [111, 0]
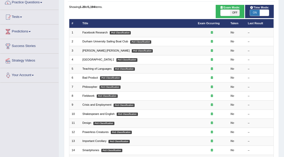
scroll to position [17, 0]
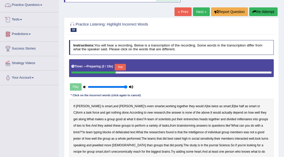
click at [34, 8] on link "Practice Questions" at bounding box center [29, 4] width 58 height 13
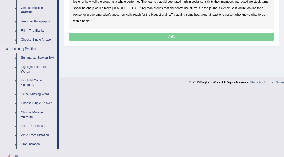
scroll to position [161, 0]
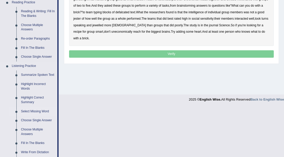
click at [38, 109] on link "Select Missing Word" at bounding box center [38, 111] width 39 height 9
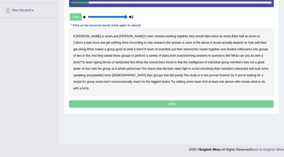
scroll to position [74, 0]
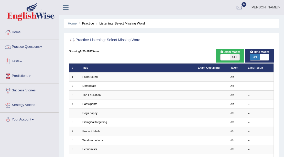
click at [39, 41] on link "Practice Questions" at bounding box center [29, 46] width 58 height 13
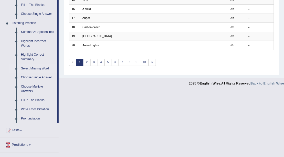
scroll to position [205, 0]
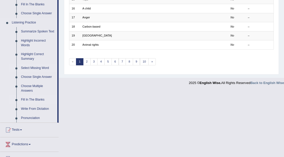
click at [35, 100] on link "Fill In The Blanks" at bounding box center [38, 99] width 39 height 9
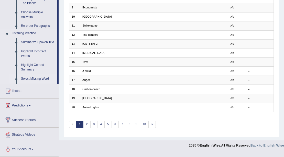
scroll to position [136, 0]
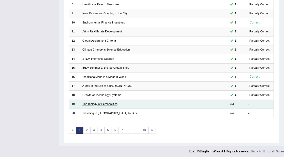
click at [88, 103] on link "The Biology of Personalities" at bounding box center [99, 104] width 35 height 3
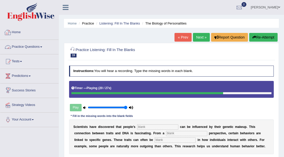
click at [139, 126] on input "text" at bounding box center [157, 126] width 41 height 5
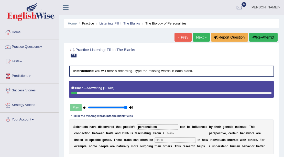
type input "personalities"
type input "biology"
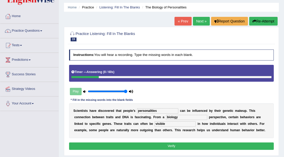
scroll to position [34, 0]
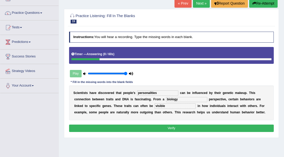
type input "visible"
click at [143, 125] on button "Verify" at bounding box center [171, 128] width 205 height 7
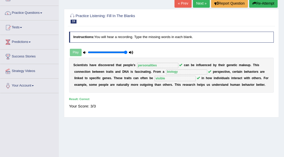
click at [202, 3] on link "Next »" at bounding box center [201, 3] width 17 height 9
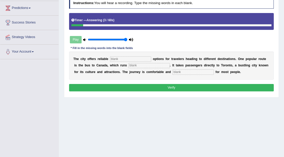
click at [127, 59] on input "text" at bounding box center [130, 58] width 41 height 5
type input "transport"
type input "daily"
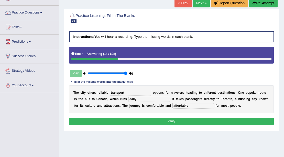
scroll to position [34, 0]
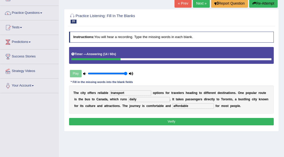
type input "affordable"
click at [101, 120] on button "Verify" at bounding box center [171, 121] width 205 height 7
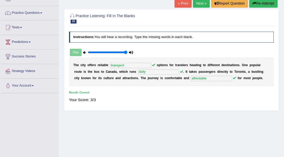
scroll to position [0, 0]
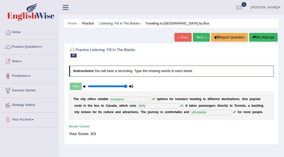
click at [15, 50] on link "Practice Questions" at bounding box center [29, 46] width 58 height 13
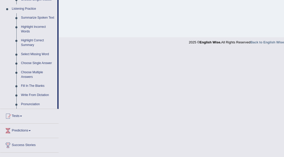
scroll to position [221, 0]
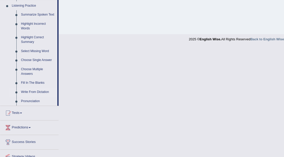
click at [37, 92] on link "Write From Dictation" at bounding box center [38, 92] width 39 height 9
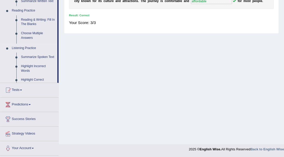
scroll to position [111, 0]
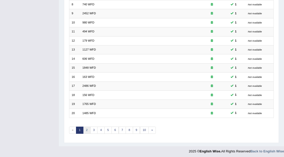
click at [87, 131] on link "2" at bounding box center [86, 130] width 7 height 7
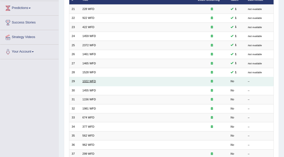
click at [91, 81] on link "1022 WFD" at bounding box center [89, 81] width 14 height 3
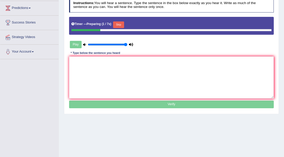
scroll to position [68, 0]
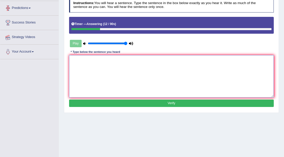
click at [120, 55] on textarea at bounding box center [171, 76] width 205 height 42
click at [90, 60] on textarea "Mathematicsprovides analysing data" at bounding box center [171, 76] width 205 height 42
click at [88, 59] on textarea "Mathematicsprovides analysing data" at bounding box center [171, 76] width 205 height 42
click at [133, 61] on textarea "Mathematics provides analysing data" at bounding box center [171, 76] width 205 height 42
type textarea "Mathematics provides analysing data."
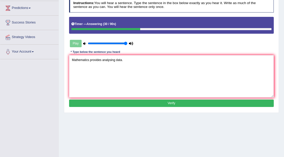
click at [154, 106] on div "Instructions: You will hear a sentence. Type the sentence in the box below exac…" at bounding box center [171, 53] width 207 height 115
click at [154, 104] on button "Verify" at bounding box center [171, 103] width 205 height 7
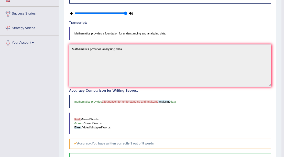
scroll to position [25, 0]
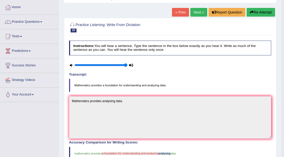
click at [192, 13] on link "Next »" at bounding box center [198, 12] width 17 height 9
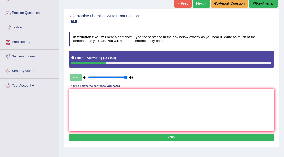
click at [156, 101] on textarea at bounding box center [171, 110] width 205 height 42
type textarea "y"
type textarea "You must try hard harder on the construct site"
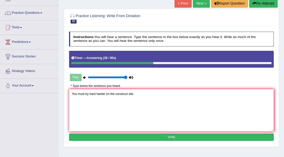
click at [143, 136] on button "Verify" at bounding box center [171, 137] width 205 height 7
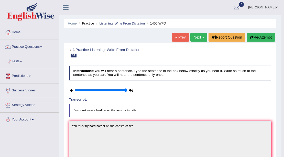
click at [200, 41] on link "Next »" at bounding box center [198, 37] width 17 height 9
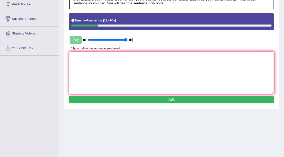
scroll to position [60, 0]
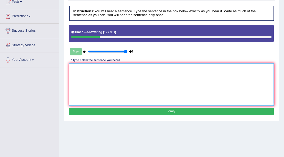
click at [173, 85] on textarea at bounding box center [171, 84] width 205 height 42
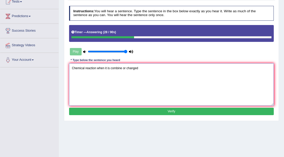
type textarea "Chemical reaction when it is combine or changed"
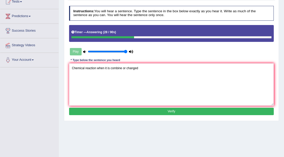
click at [179, 108] on button "Verify" at bounding box center [171, 111] width 205 height 7
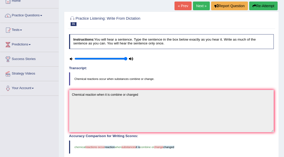
scroll to position [0, 0]
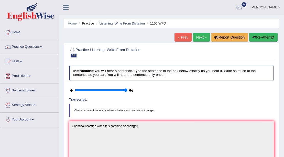
click at [202, 36] on link "Next »" at bounding box center [201, 37] width 17 height 9
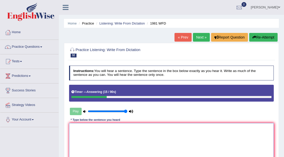
click at [94, 135] on textarea at bounding box center [171, 144] width 205 height 42
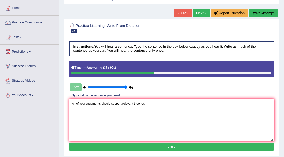
scroll to position [51, 0]
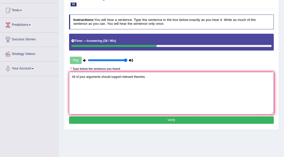
type textarea "All of your arguments should support relevant theories."
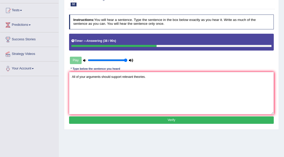
click at [118, 120] on button "Verify" at bounding box center [171, 120] width 205 height 7
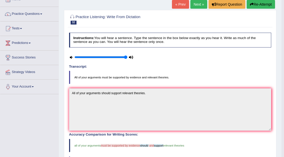
scroll to position [0, 0]
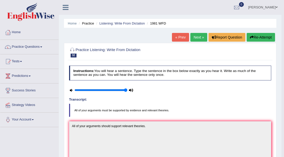
click at [194, 36] on link "Next »" at bounding box center [198, 37] width 17 height 9
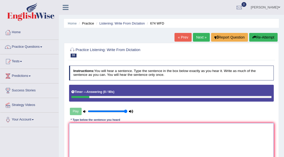
drag, startPoint x: 166, startPoint y: 132, endPoint x: 177, endPoint y: 131, distance: 10.8
click at [167, 132] on textarea at bounding box center [171, 144] width 205 height 42
type textarea "o"
click at [93, 129] on textarea "On employmeny rate on years." at bounding box center [171, 144] width 205 height 42
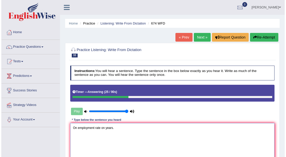
scroll to position [51, 0]
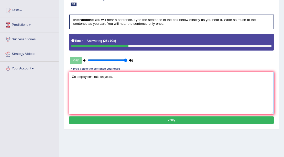
type textarea "On employment rate on years."
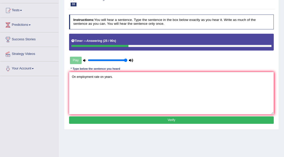
click at [103, 121] on button "Verify" at bounding box center [171, 120] width 205 height 7
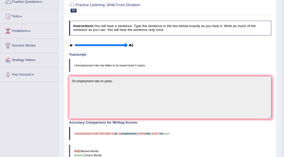
scroll to position [0, 0]
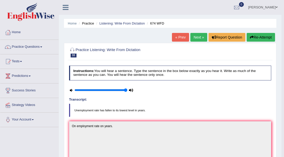
click at [198, 34] on link "Next »" at bounding box center [198, 37] width 17 height 9
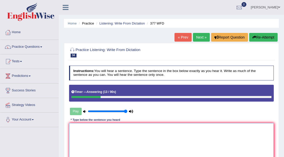
click at [94, 127] on textarea at bounding box center [171, 144] width 205 height 42
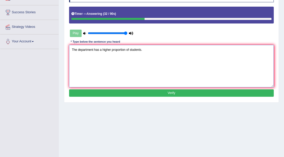
scroll to position [102, 0]
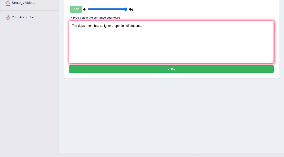
type textarea "The department has a higher proportion of students."
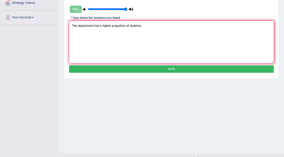
click at [125, 66] on button "Verify" at bounding box center [171, 68] width 205 height 7
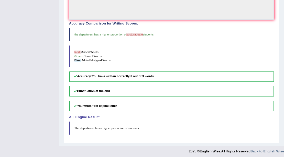
scroll to position [110, 0]
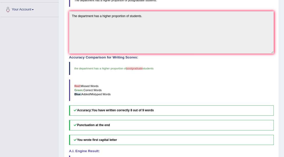
click at [76, 67] on span "the department has a higher proportion of" at bounding box center [100, 68] width 52 height 3
click at [87, 67] on span "the department has a higher proportion of" at bounding box center [100, 68] width 52 height 3
click at [97, 69] on span "the department has a higher proportion of" at bounding box center [100, 68] width 52 height 3
drag, startPoint x: 100, startPoint y: 69, endPoint x: 103, endPoint y: 69, distance: 2.6
click at [101, 69] on span "the department has a higher proportion of" at bounding box center [100, 68] width 52 height 3
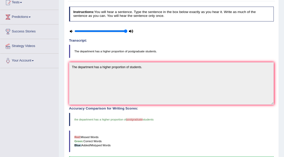
scroll to position [0, 0]
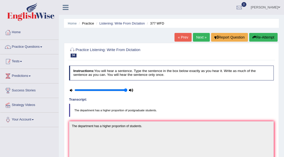
click at [47, 62] on link "Tests" at bounding box center [29, 60] width 58 height 13
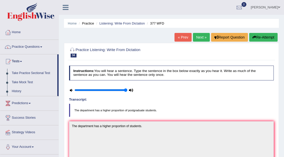
click at [51, 61] on link "Tests" at bounding box center [28, 60] width 57 height 13
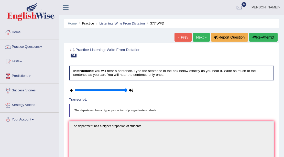
click at [193, 32] on div "Home Practice Listening: Write From Dictation 377 WFD « Prev Next » Report Ques…" at bounding box center [171, 145] width 225 height 291
click at [193, 37] on link "Next »" at bounding box center [201, 37] width 17 height 9
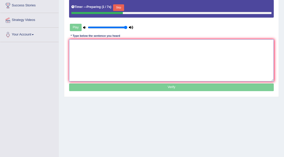
click at [178, 58] on textarea at bounding box center [171, 60] width 205 height 42
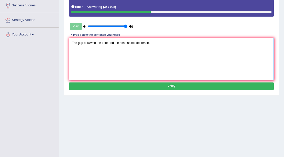
click at [193, 78] on textarea "The gap betwwen the poor and the rich has not decrease." at bounding box center [171, 59] width 205 height 42
type textarea "The gap betwwen the poor and the rich has not decrease."
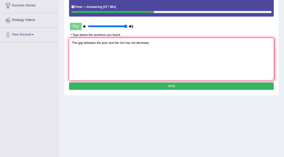
click at [191, 85] on button "Verify" at bounding box center [171, 86] width 205 height 7
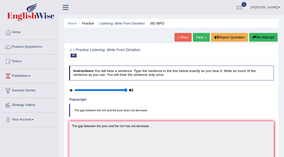
click at [196, 35] on link "Next »" at bounding box center [201, 37] width 17 height 9
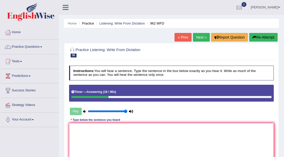
click at [171, 131] on textarea at bounding box center [171, 144] width 205 height 42
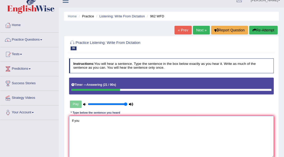
drag, startPoint x: 184, startPoint y: 128, endPoint x: 180, endPoint y: 127, distance: 4.5
click at [180, 127] on textarea "If you" at bounding box center [171, 137] width 205 height 42
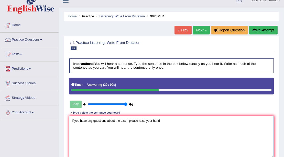
scroll to position [93, 0]
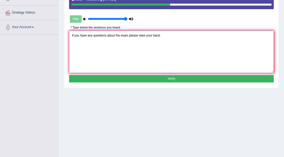
type textarea "If you have any questions about the exam please raise your hand."
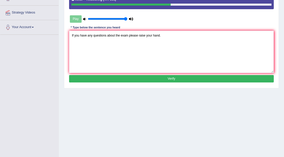
click at [162, 77] on button "Verify" at bounding box center [171, 78] width 205 height 7
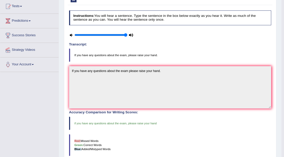
scroll to position [0, 0]
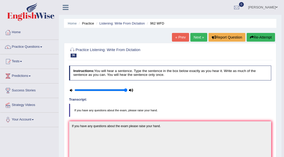
click at [199, 38] on link "Next »" at bounding box center [198, 37] width 17 height 9
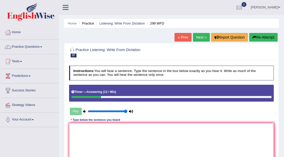
click at [135, 139] on textarea at bounding box center [171, 144] width 205 height 42
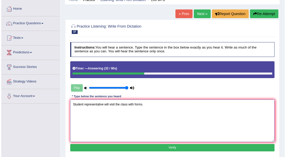
scroll to position [51, 0]
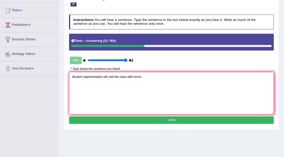
type textarea "Student representative will visit the class with forms."
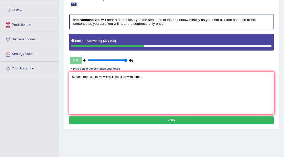
click at [146, 120] on button "Verify" at bounding box center [171, 120] width 205 height 7
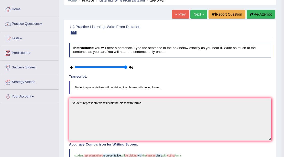
scroll to position [0, 0]
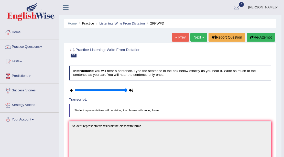
click at [195, 40] on link "Next »" at bounding box center [198, 37] width 17 height 9
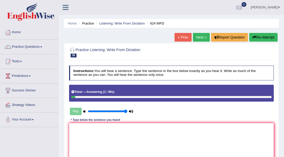
click at [258, 37] on button "Re-Attempt" at bounding box center [263, 37] width 28 height 9
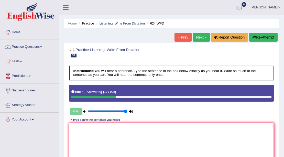
drag, startPoint x: 164, startPoint y: 137, endPoint x: 171, endPoint y: 134, distance: 8.4
click at [164, 137] on textarea at bounding box center [171, 144] width 205 height 42
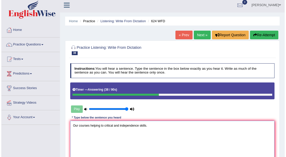
scroll to position [34, 0]
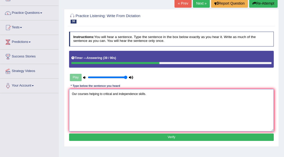
type textarea "Our courses helping to critical and independence skills."
click at [166, 139] on button "Verify" at bounding box center [171, 137] width 205 height 7
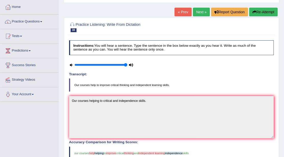
scroll to position [25, 0]
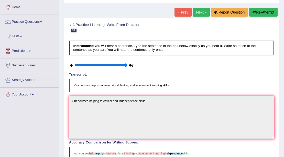
click at [201, 10] on link "Next »" at bounding box center [201, 12] width 17 height 9
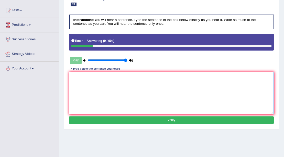
click at [105, 88] on textarea at bounding box center [171, 93] width 205 height 42
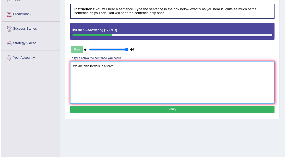
scroll to position [68, 0]
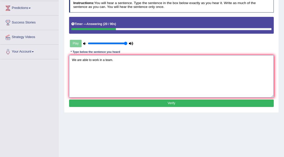
type textarea "We are able to work in a team."
click at [142, 105] on button "Verify" at bounding box center [171, 103] width 205 height 7
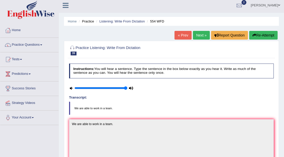
scroll to position [0, 0]
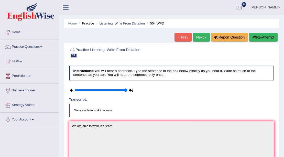
click at [195, 39] on link "Next »" at bounding box center [201, 37] width 17 height 9
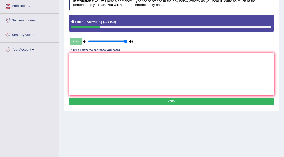
scroll to position [17, 0]
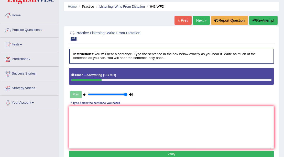
click at [259, 24] on button "Re-Attempt" at bounding box center [263, 20] width 28 height 9
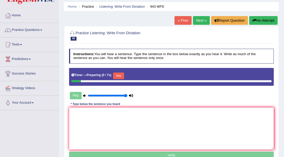
scroll to position [17, 0]
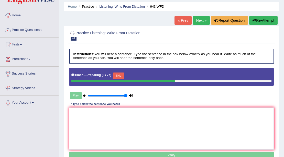
click at [124, 73] on button "Skip" at bounding box center [118, 76] width 11 height 7
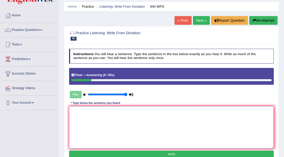
click at [124, 110] on textarea at bounding box center [171, 127] width 205 height 42
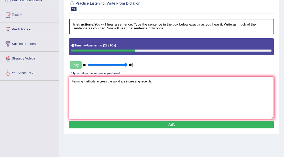
scroll to position [51, 0]
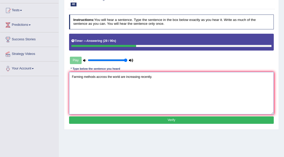
type textarea "Farming methods accross the world are increasing recently."
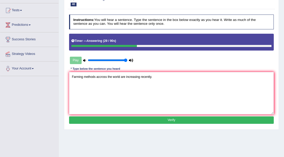
click at [131, 121] on button "Verify" at bounding box center [171, 120] width 205 height 7
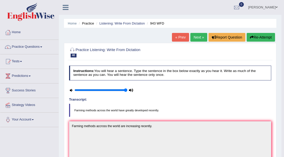
scroll to position [0, 0]
click at [25, 49] on link "Practice Questions" at bounding box center [29, 46] width 58 height 13
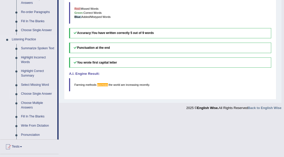
scroll to position [187, 0]
click at [42, 115] on link "Fill In The Blanks" at bounding box center [38, 116] width 39 height 9
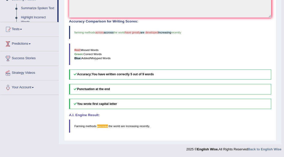
scroll to position [117, 0]
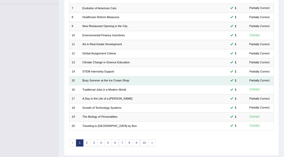
scroll to position [136, 0]
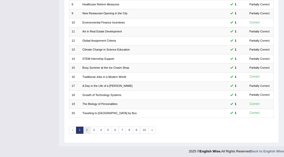
click at [85, 128] on link "2" at bounding box center [86, 130] width 7 height 7
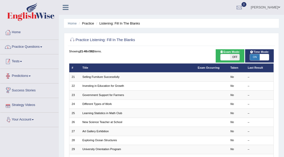
click at [37, 46] on link "Practice Questions" at bounding box center [29, 46] width 58 height 13
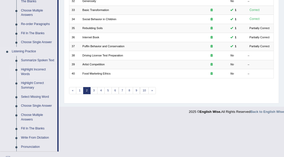
scroll to position [187, 0]
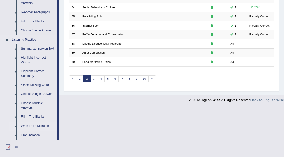
click at [42, 127] on link "Write From Dictation" at bounding box center [38, 126] width 39 height 9
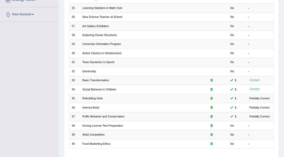
scroll to position [61, 0]
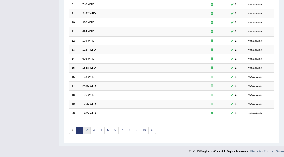
click at [85, 128] on link "2" at bounding box center [86, 130] width 7 height 7
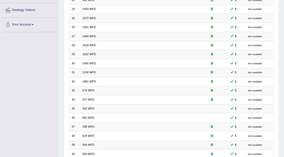
scroll to position [136, 0]
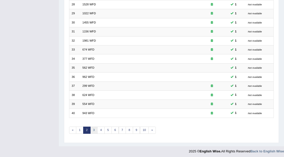
click at [94, 127] on link "3" at bounding box center [93, 130] width 7 height 7
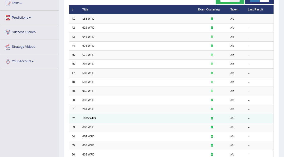
scroll to position [34, 0]
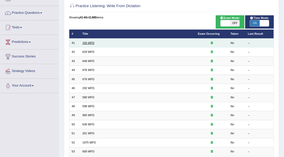
click at [85, 43] on link "155 WFD" at bounding box center [88, 42] width 12 height 3
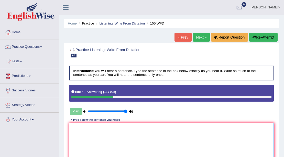
click at [109, 130] on textarea at bounding box center [171, 144] width 205 height 42
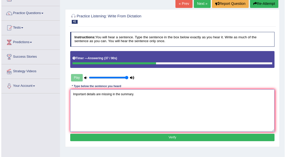
scroll to position [34, 0]
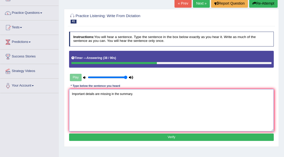
type textarea "Important details are missing in the summary."
click at [109, 136] on button "Verify" at bounding box center [171, 137] width 205 height 7
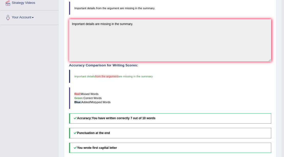
scroll to position [0, 0]
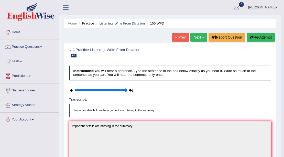
click at [200, 34] on link "Next »" at bounding box center [198, 37] width 17 height 9
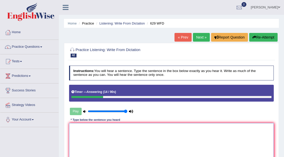
click at [154, 134] on textarea at bounding box center [171, 144] width 205 height 42
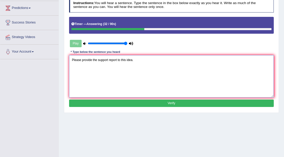
type textarea "Please provide the support report to this idea."
click at [139, 104] on button "Verify" at bounding box center [171, 103] width 205 height 7
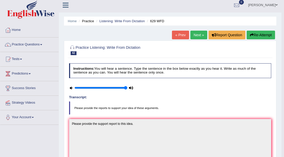
scroll to position [0, 0]
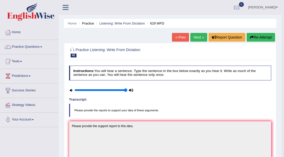
click at [196, 33] on link "Next »" at bounding box center [198, 37] width 17 height 9
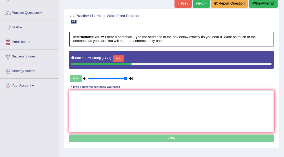
click at [183, 3] on link "« Prev" at bounding box center [182, 3] width 17 height 9
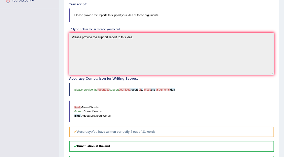
scroll to position [17, 0]
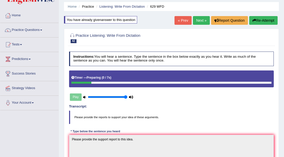
click at [198, 15] on div "Home Practice Listening: Write From Dictation 629 WFD You have already given an…" at bounding box center [171, 143] width 225 height 321
click at [198, 17] on link "Next »" at bounding box center [201, 20] width 17 height 9
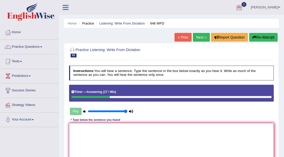
click at [100, 135] on textarea at bounding box center [171, 144] width 205 height 42
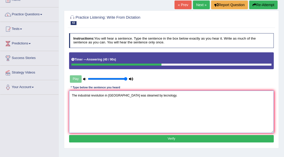
scroll to position [85, 0]
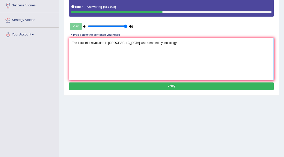
type textarea "The industrial revolution in Europe was steamed by tecnology."
click at [130, 84] on button "Verify" at bounding box center [171, 86] width 205 height 7
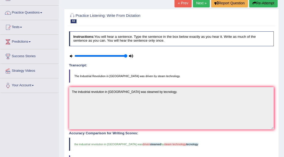
scroll to position [0, 0]
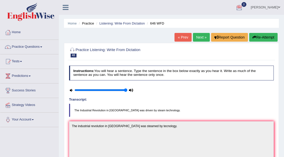
click at [201, 38] on link "Next »" at bounding box center [201, 37] width 17 height 9
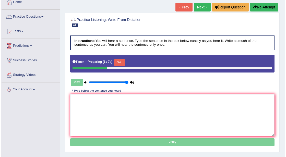
scroll to position [34, 0]
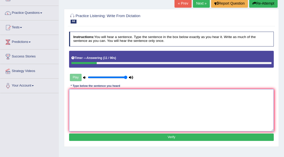
click at [201, 105] on textarea at bounding box center [171, 110] width 205 height 42
type textarea "The study of economy is trick to search."
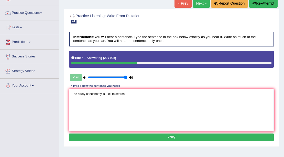
click at [207, 134] on button "Verify" at bounding box center [171, 137] width 205 height 7
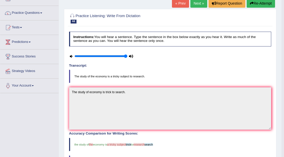
click at [193, 5] on link "Next »" at bounding box center [198, 3] width 17 height 9
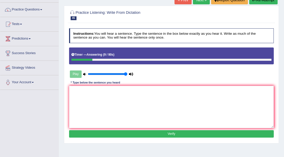
scroll to position [34, 0]
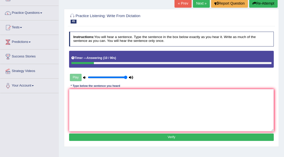
click at [259, 3] on button "Re-Attempt" at bounding box center [263, 3] width 28 height 9
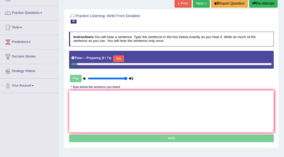
scroll to position [34, 0]
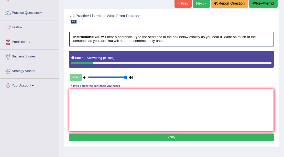
click at [127, 105] on textarea at bounding box center [171, 110] width 205 height 42
type textarea "Universities need to secure subjects."
click at [157, 140] on div "Instructions: You will hear a sentence. Type the sentence in the box below exac…" at bounding box center [171, 87] width 207 height 115
click at [162, 138] on button "Verify" at bounding box center [171, 137] width 205 height 7
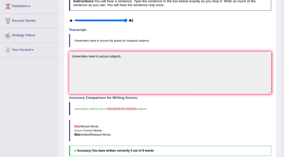
scroll to position [17, 0]
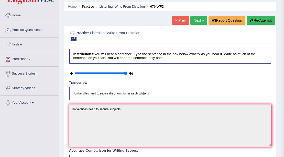
click at [195, 17] on link "Next »" at bounding box center [198, 20] width 17 height 9
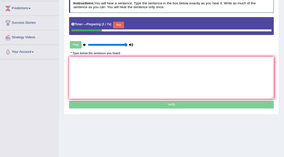
scroll to position [34, 0]
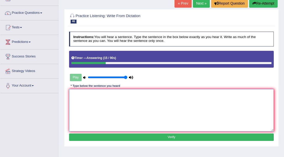
click at [96, 108] on textarea at bounding box center [171, 110] width 205 height 42
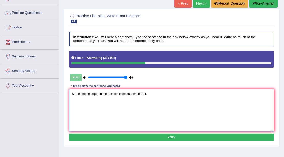
type textarea "Some people argue that education is not that important."
click at [97, 137] on button "Verify" at bounding box center [171, 137] width 205 height 7
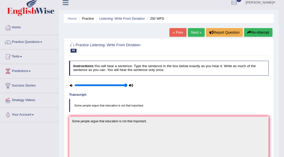
scroll to position [0, 0]
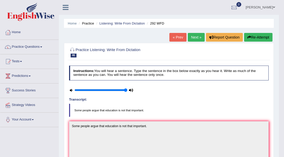
click at [193, 38] on link "Next »" at bounding box center [196, 37] width 17 height 9
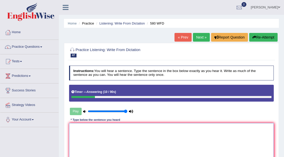
click at [103, 144] on textarea at bounding box center [171, 144] width 205 height 42
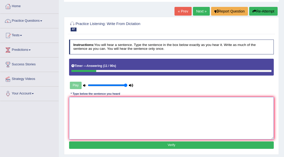
scroll to position [51, 0]
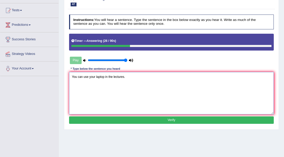
type textarea "You can use your laptop in the lectures."
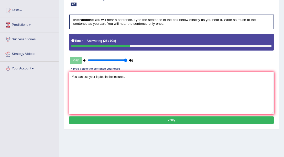
click at [103, 122] on button "Verify" at bounding box center [171, 120] width 205 height 7
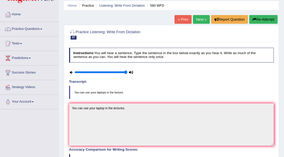
scroll to position [17, 0]
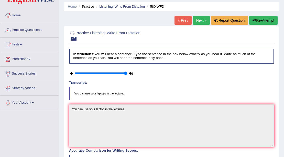
click at [199, 22] on link "Next »" at bounding box center [201, 20] width 17 height 9
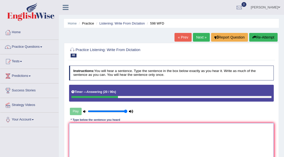
click at [103, 128] on textarea at bounding box center [171, 144] width 205 height 42
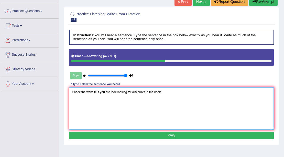
scroll to position [51, 0]
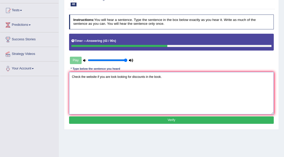
type textarea "Check the website if you are look looking for discounts in the book."
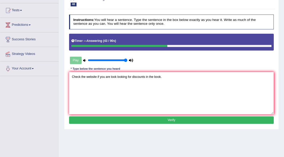
click at [127, 117] on button "Verify" at bounding box center [171, 120] width 205 height 7
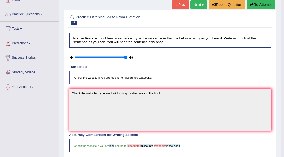
scroll to position [0, 0]
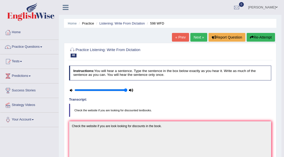
click at [198, 40] on link "Next »" at bounding box center [198, 37] width 17 height 9
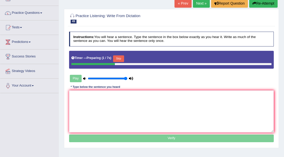
scroll to position [34, 0]
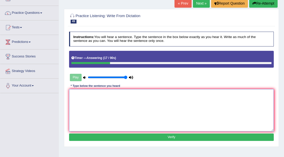
click at [98, 103] on textarea at bounding box center [171, 110] width 205 height 42
type textarea "y"
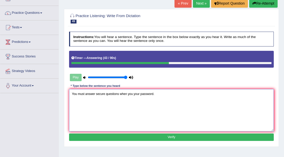
type textarea "You must answer secure questions when you your password."
click at [102, 136] on button "Verify" at bounding box center [171, 137] width 205 height 7
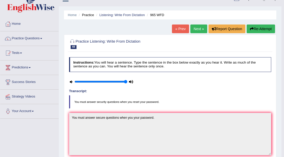
scroll to position [8, 0]
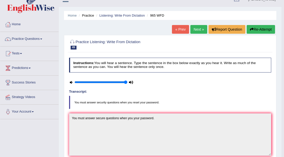
click at [202, 32] on link "Next »" at bounding box center [198, 29] width 17 height 9
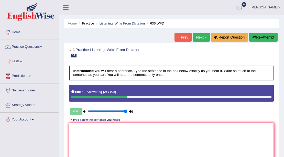
click at [100, 138] on textarea at bounding box center [171, 144] width 205 height 42
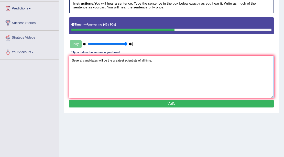
scroll to position [68, 0]
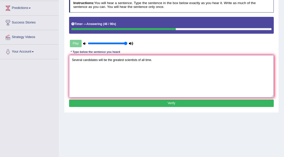
type textarea "Several candidates will be the greatest scientists of all time."
click at [101, 105] on button "Verify" at bounding box center [171, 103] width 205 height 7
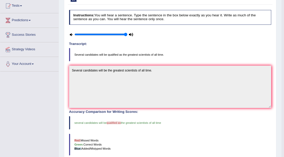
scroll to position [34, 0]
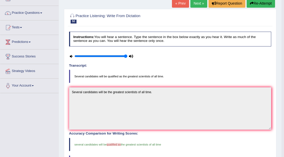
click at [199, 4] on link "Next »" at bounding box center [198, 3] width 17 height 9
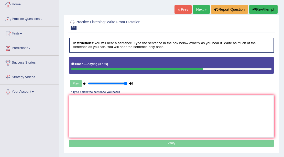
scroll to position [17, 0]
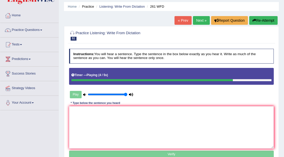
click at [270, 14] on div "Home Practice Listening: Write From Dictation 261 WFD « Prev Next » Report Ques…" at bounding box center [171, 111] width 225 height 256
click at [270, 16] on button "Re-Attempt" at bounding box center [263, 20] width 28 height 9
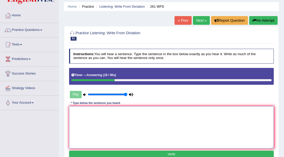
click at [118, 130] on textarea at bounding box center [171, 127] width 205 height 42
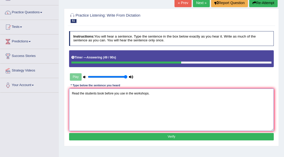
scroll to position [51, 0]
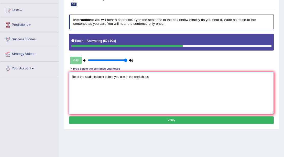
type textarea "Read the students book before you use in the workshops."
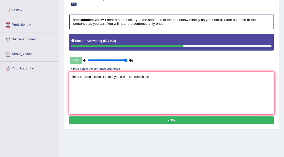
click at [105, 117] on button "Verify" at bounding box center [171, 120] width 205 height 7
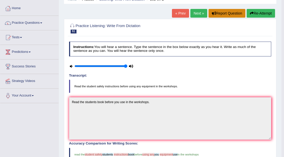
scroll to position [17, 0]
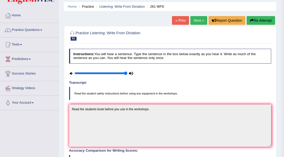
click at [202, 19] on link "Next »" at bounding box center [198, 20] width 17 height 9
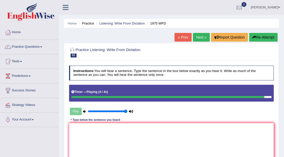
click at [263, 38] on button "Re-Attempt" at bounding box center [263, 37] width 28 height 9
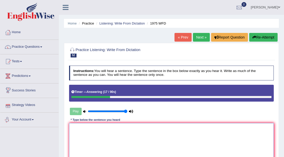
click at [90, 132] on textarea at bounding box center [171, 144] width 205 height 42
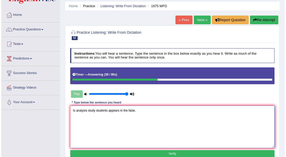
scroll to position [34, 0]
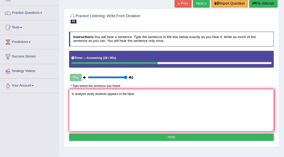
type textarea "Is analysis study students appears in the false."
click at [88, 134] on button "Verify" at bounding box center [171, 137] width 205 height 7
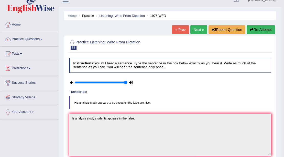
scroll to position [0, 0]
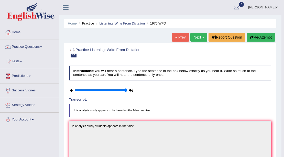
click at [197, 37] on link "Next »" at bounding box center [198, 37] width 17 height 9
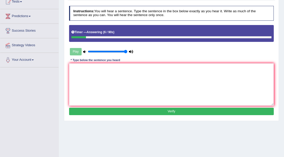
scroll to position [26, 0]
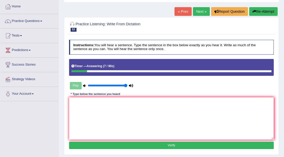
click at [253, 12] on icon "button" at bounding box center [254, 12] width 4 height 4
